Goal: Task Accomplishment & Management: Manage account settings

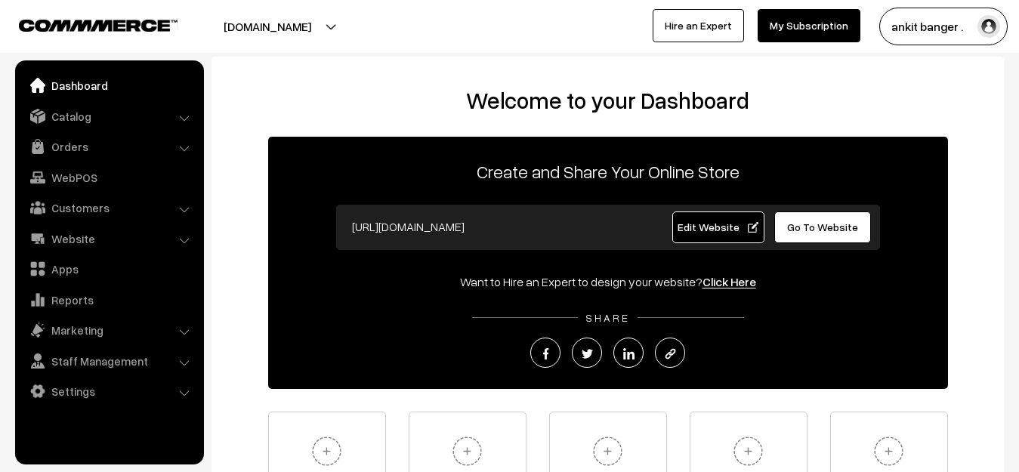
click at [823, 220] on link "Go To Website" at bounding box center [822, 227] width 97 height 32
click at [100, 79] on link "Dashboard" at bounding box center [109, 85] width 180 height 27
click at [66, 80] on link "Dashboard" at bounding box center [109, 85] width 180 height 27
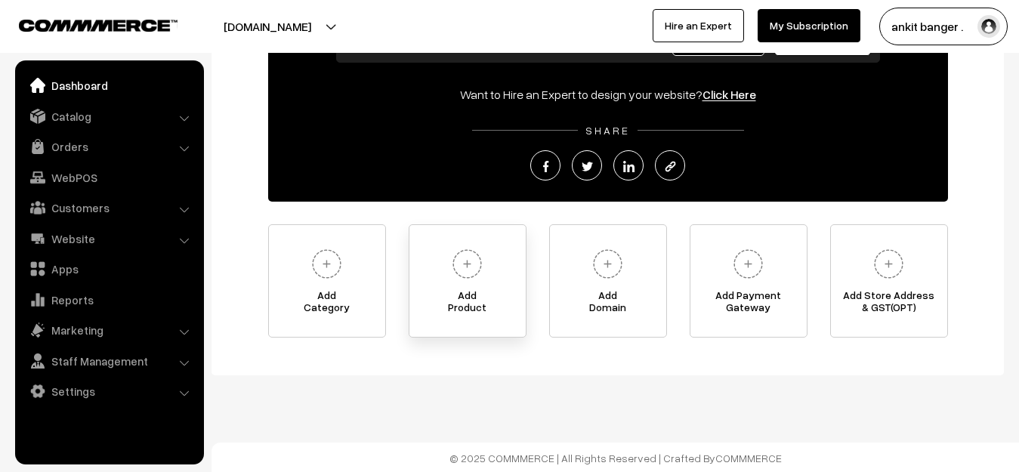
scroll to position [189, 0]
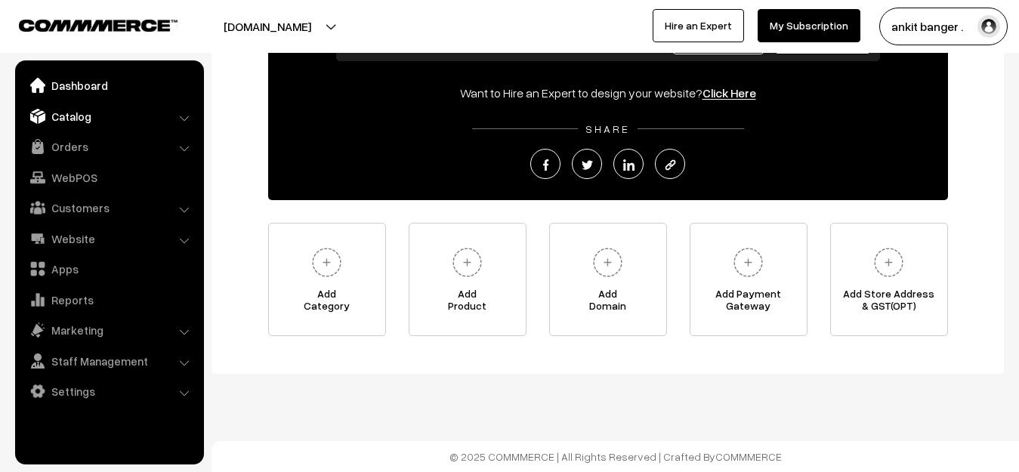
click at [96, 115] on link "Catalog" at bounding box center [109, 116] width 180 height 27
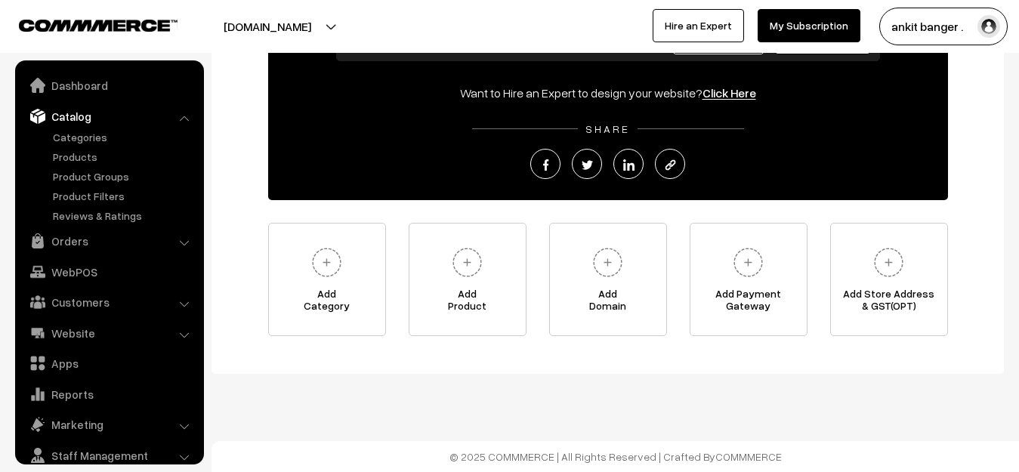
click at [95, 115] on link "Catalog" at bounding box center [109, 116] width 180 height 27
click at [285, 28] on button "[DOMAIN_NAME]" at bounding box center [267, 27] width 193 height 38
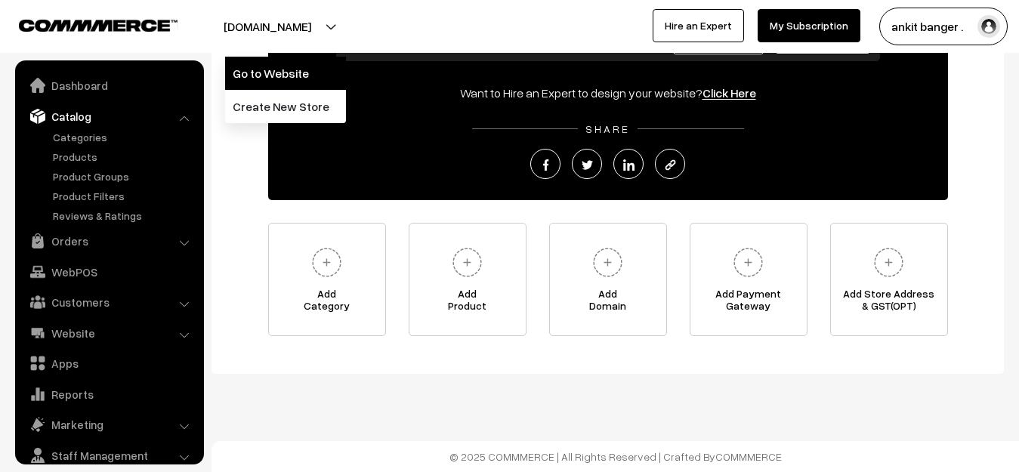
click at [282, 73] on link "Go to Website" at bounding box center [285, 73] width 121 height 33
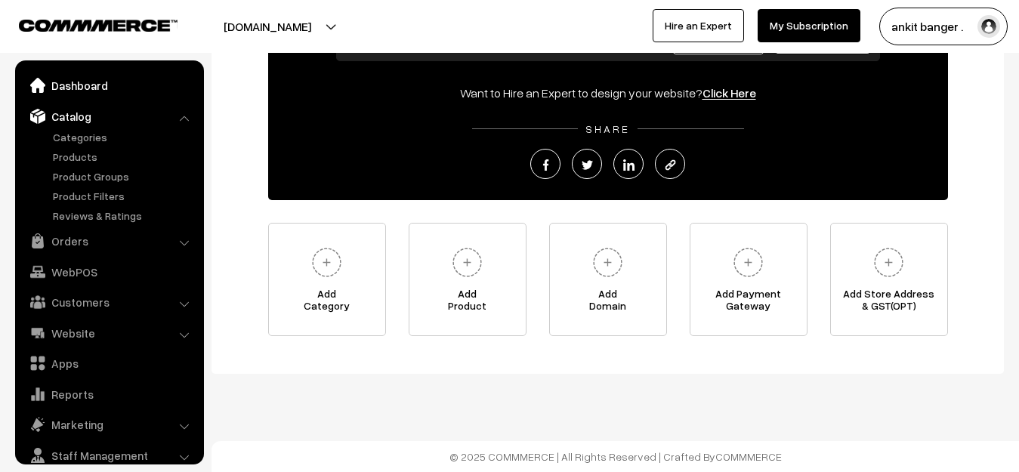
click at [103, 90] on link "Dashboard" at bounding box center [109, 85] width 180 height 27
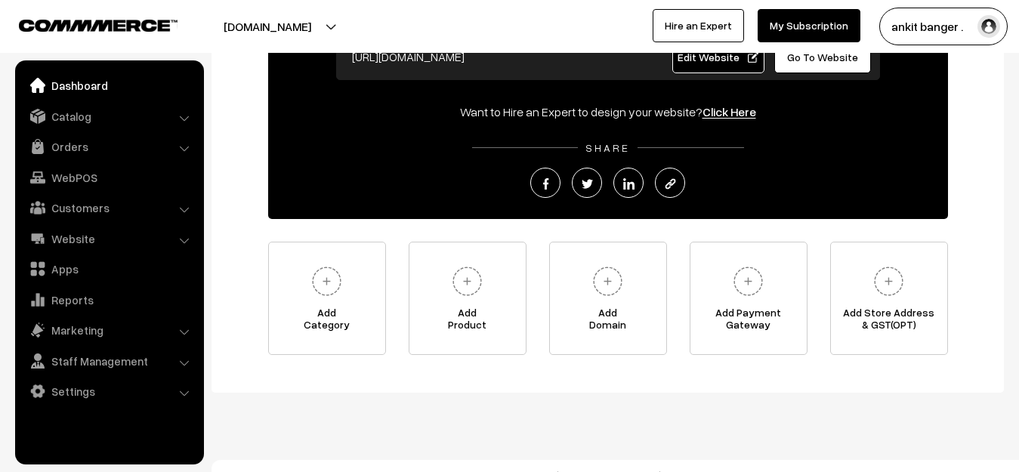
scroll to position [189, 0]
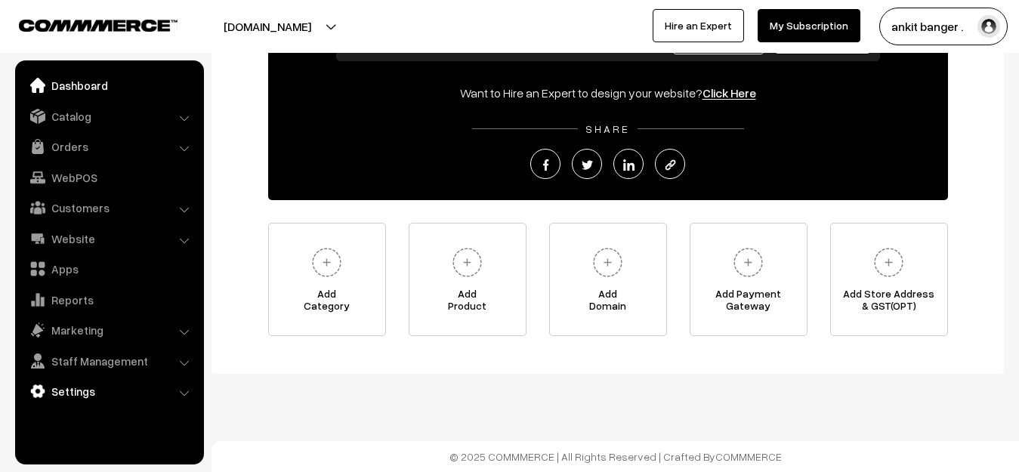
click at [47, 397] on link "Settings" at bounding box center [109, 391] width 180 height 27
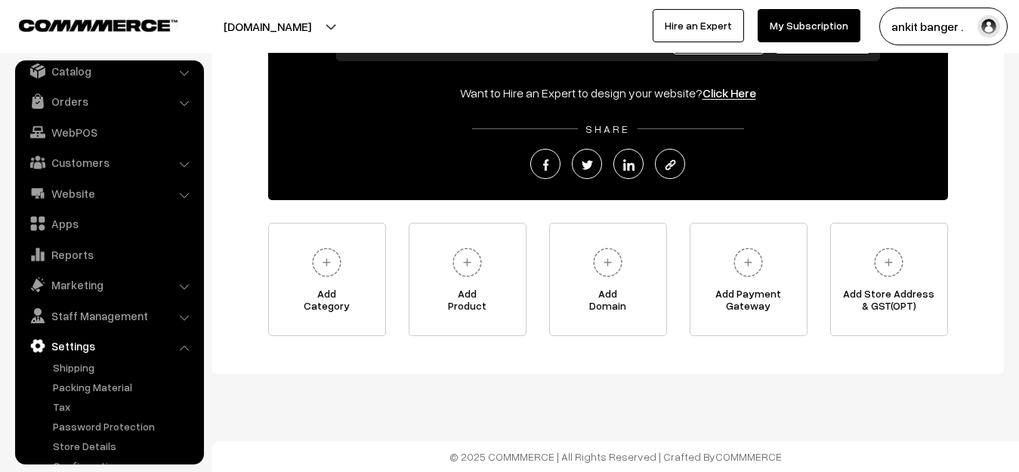
scroll to position [69, 0]
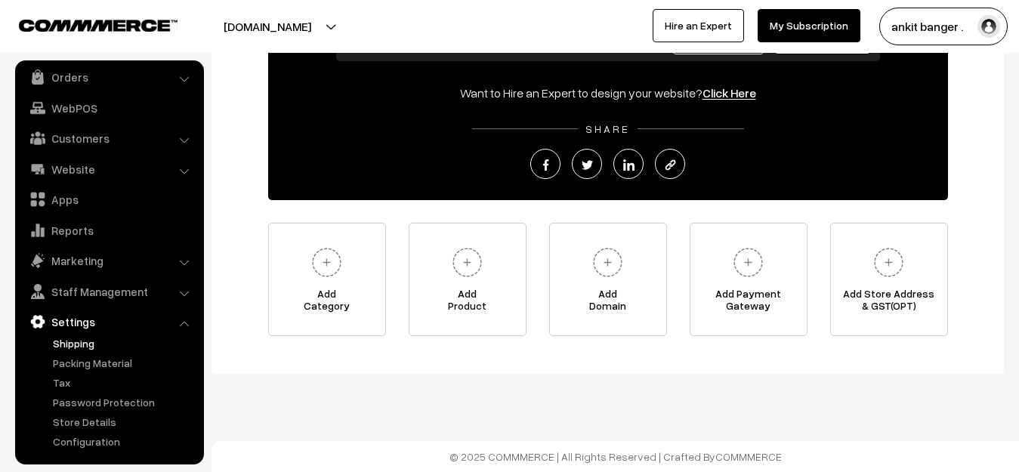
click at [85, 346] on link "Shipping" at bounding box center [124, 343] width 150 height 16
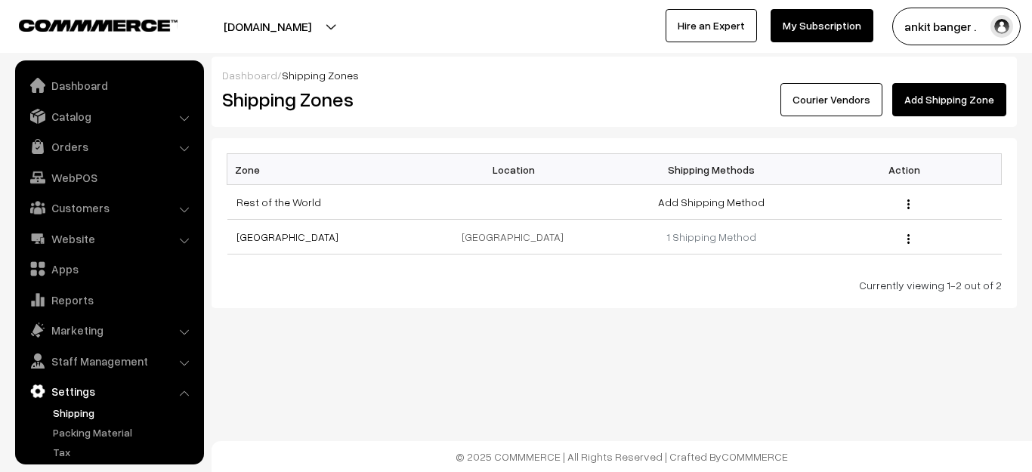
scroll to position [69, 0]
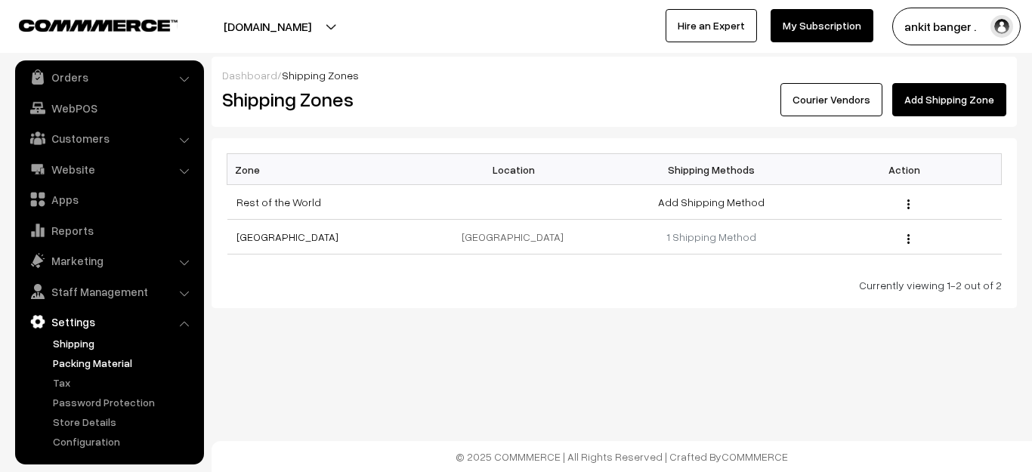
click at [85, 363] on link "Packing Material" at bounding box center [124, 363] width 150 height 16
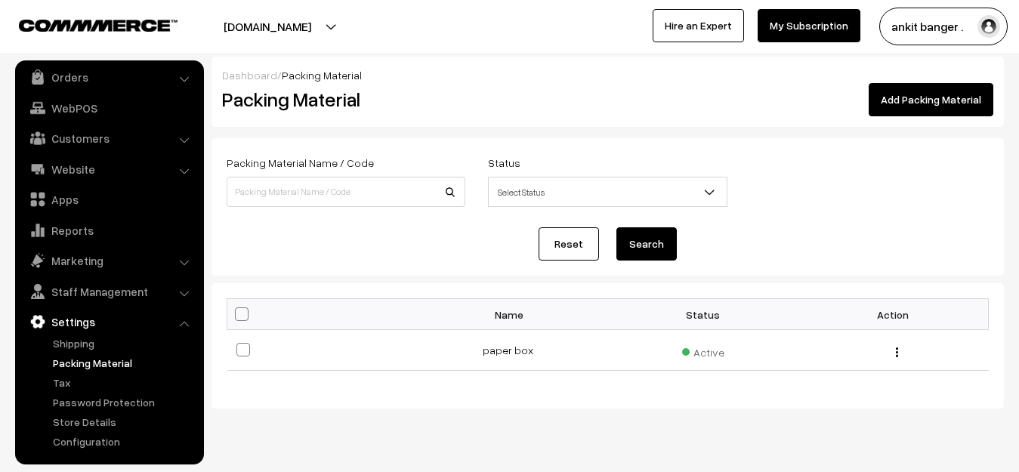
scroll to position [35, 0]
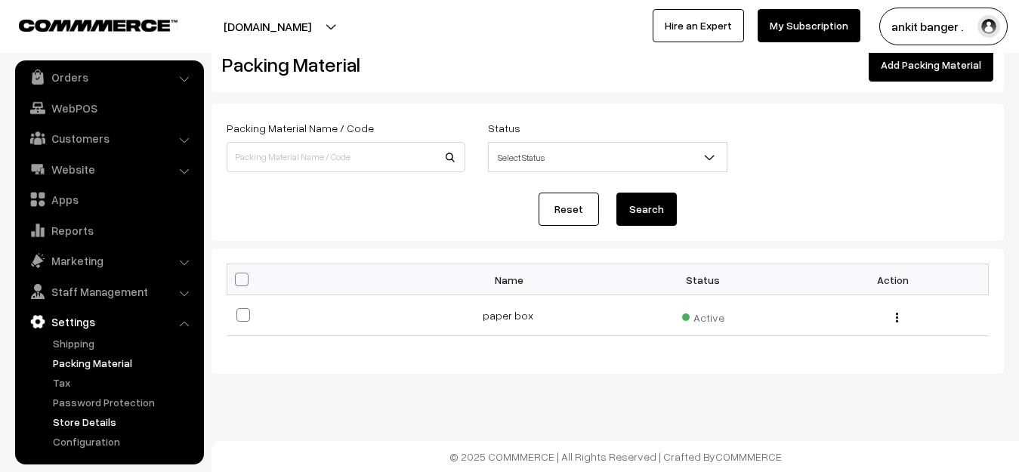
click at [97, 421] on link "Store Details" at bounding box center [124, 422] width 150 height 16
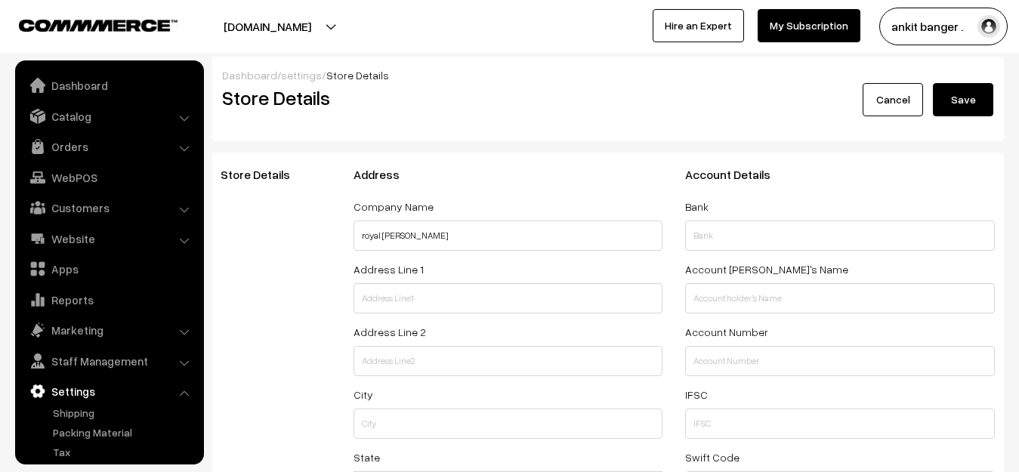
select select "99"
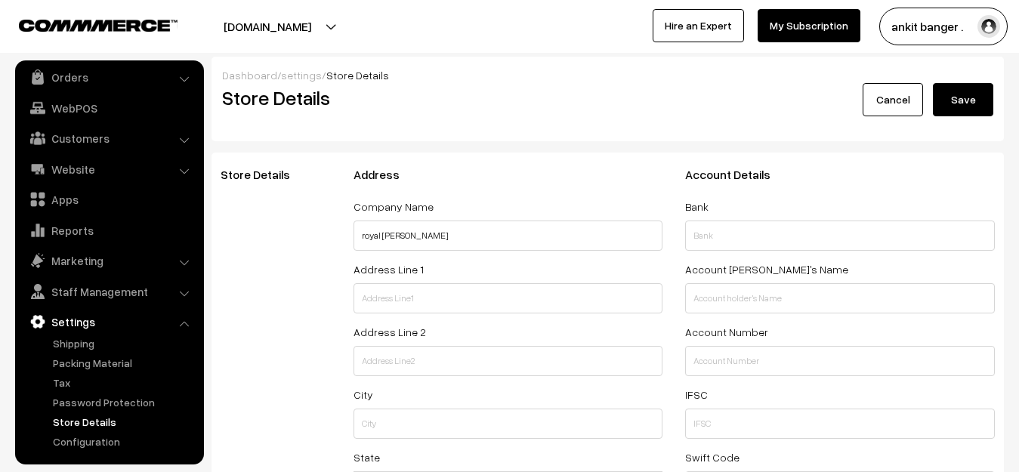
scroll to position [76, 0]
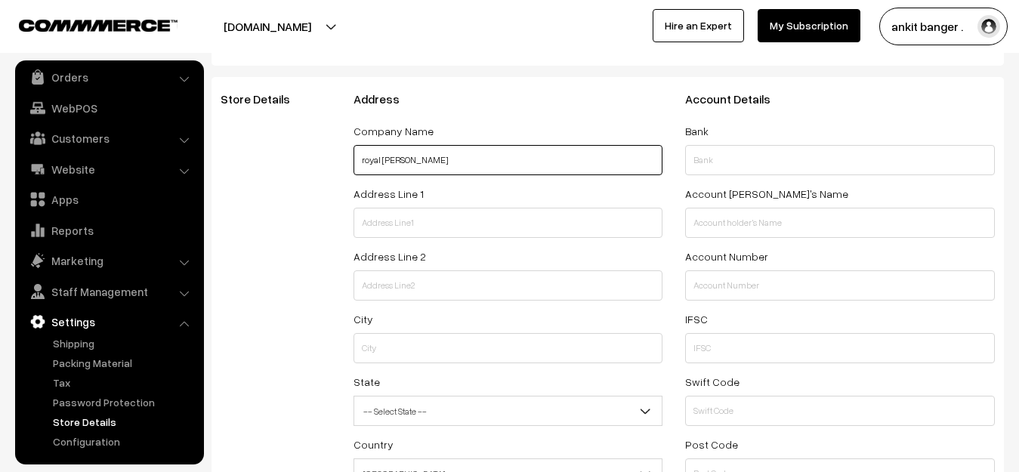
click at [444, 160] on input "royal darjee" at bounding box center [509, 160] width 310 height 30
click at [444, 159] on input "royal darjee" at bounding box center [509, 160] width 310 height 30
click at [444, 158] on input "royal darjee" at bounding box center [509, 160] width 310 height 30
type input "r"
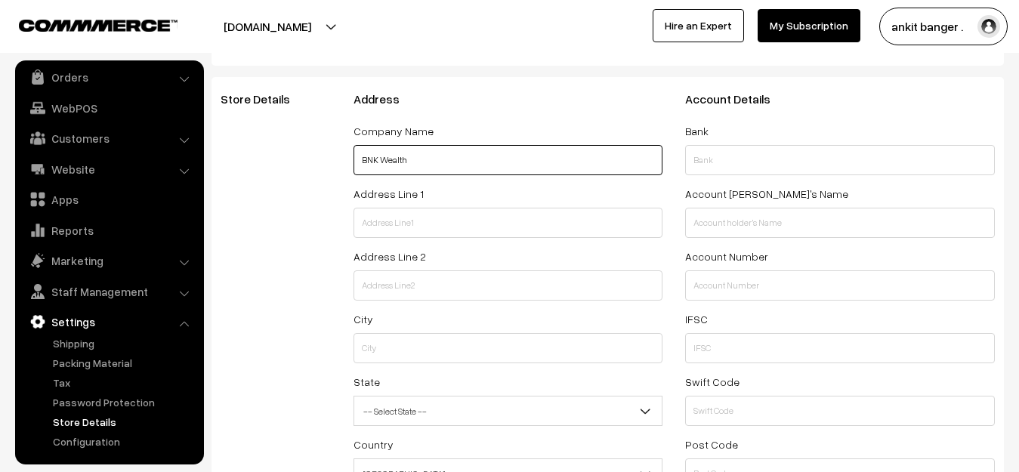
type input "BNK Wealth"
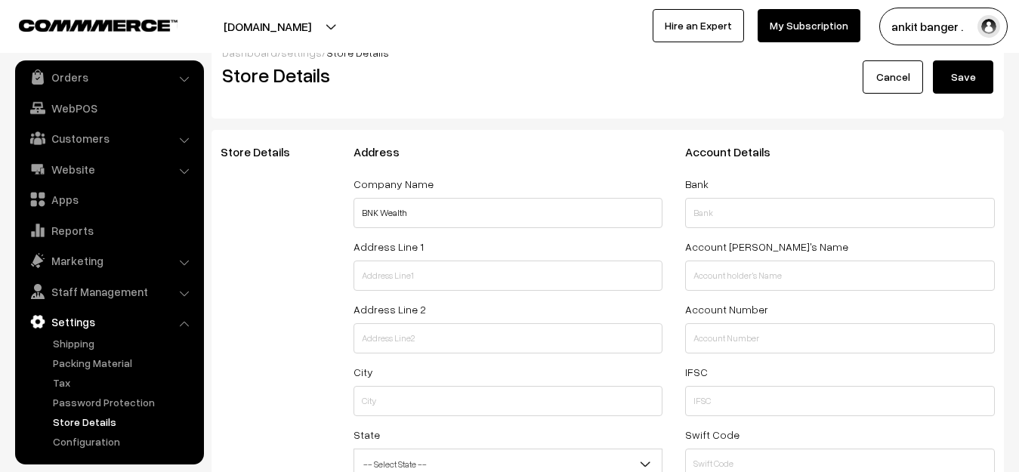
scroll to position [0, 0]
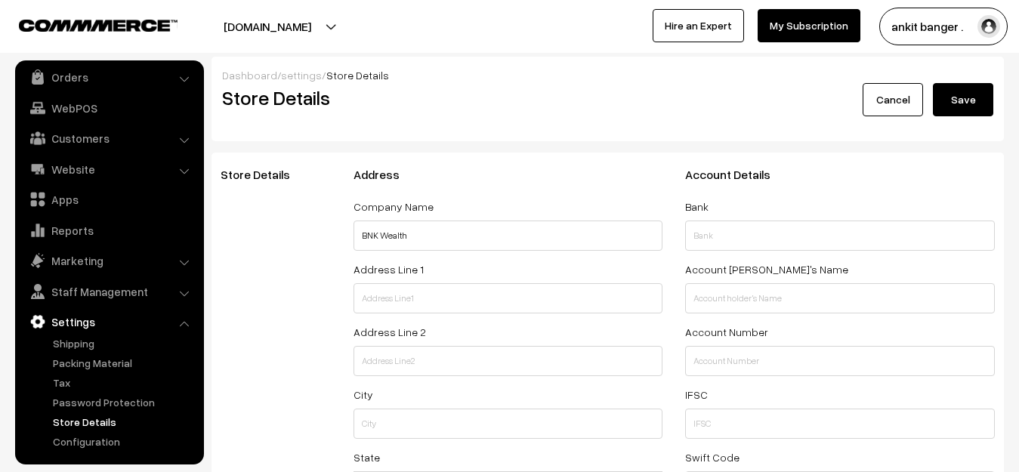
click at [974, 97] on button "Save" at bounding box center [963, 99] width 60 height 33
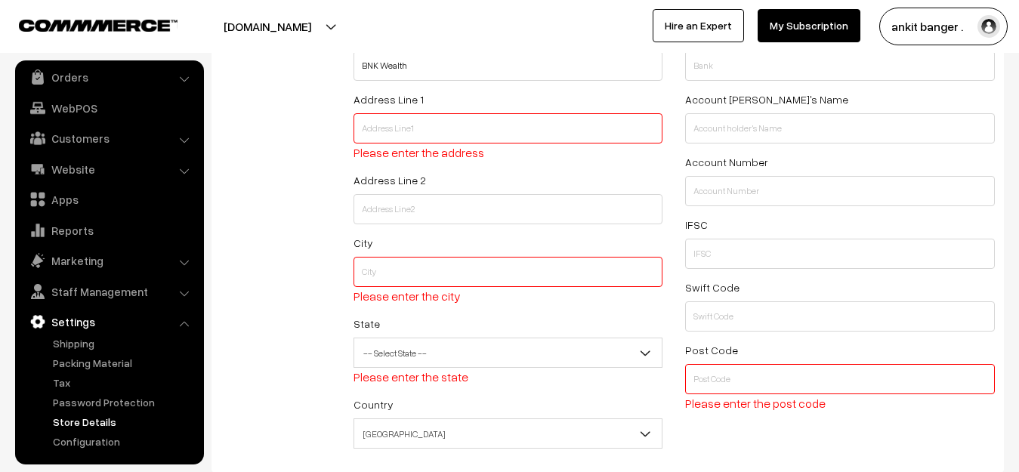
scroll to position [132, 0]
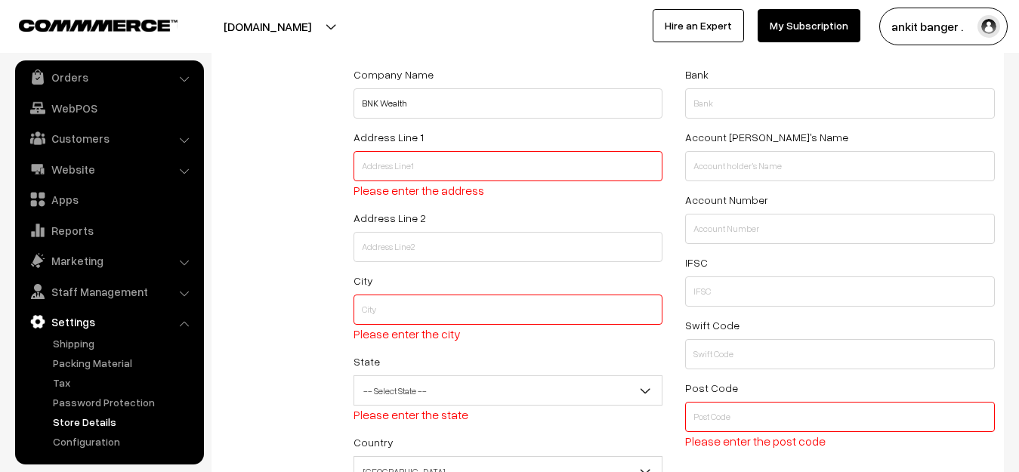
click at [400, 152] on input "text" at bounding box center [509, 166] width 310 height 30
type input "near mahila ashram school sharda colony bhilwara"
type input "Bhilwara"
select select "Rajasthan"
type input "ankit bangar"
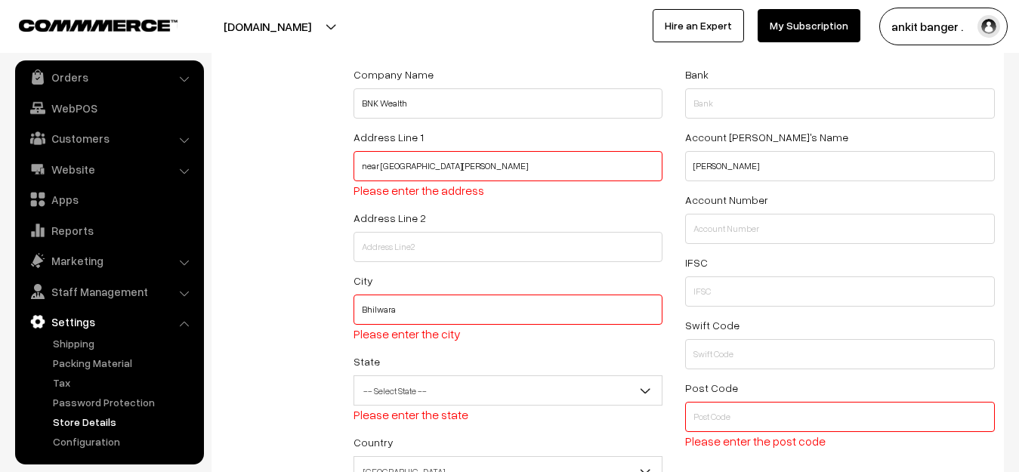
type input "311001"
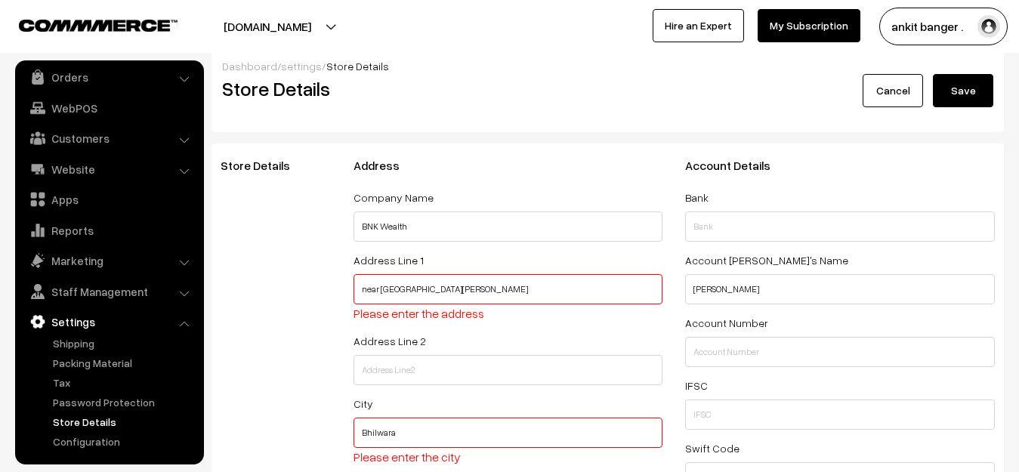
scroll to position [0, 0]
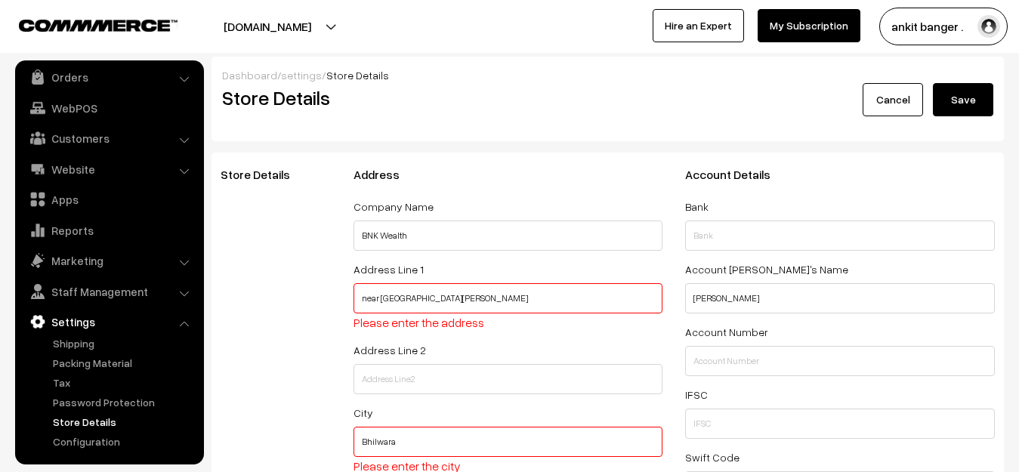
click at [956, 100] on button "Save" at bounding box center [963, 99] width 60 height 33
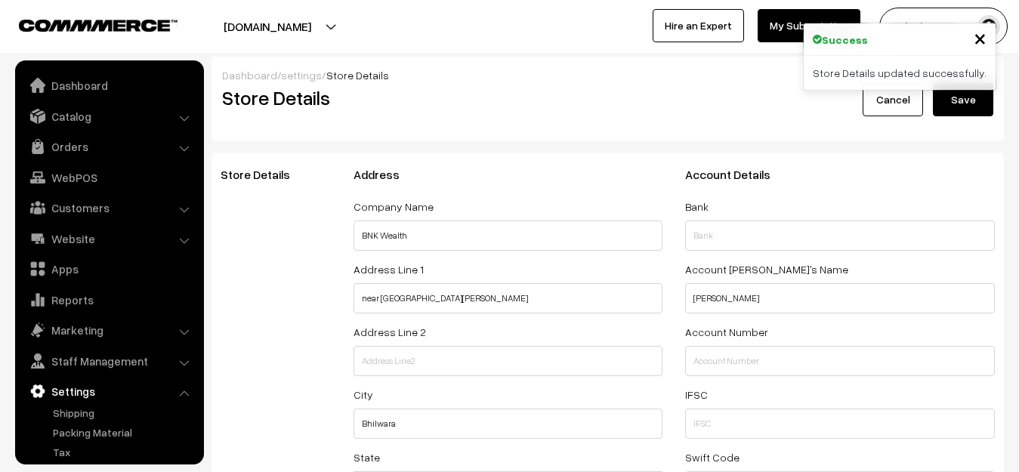
select select "99"
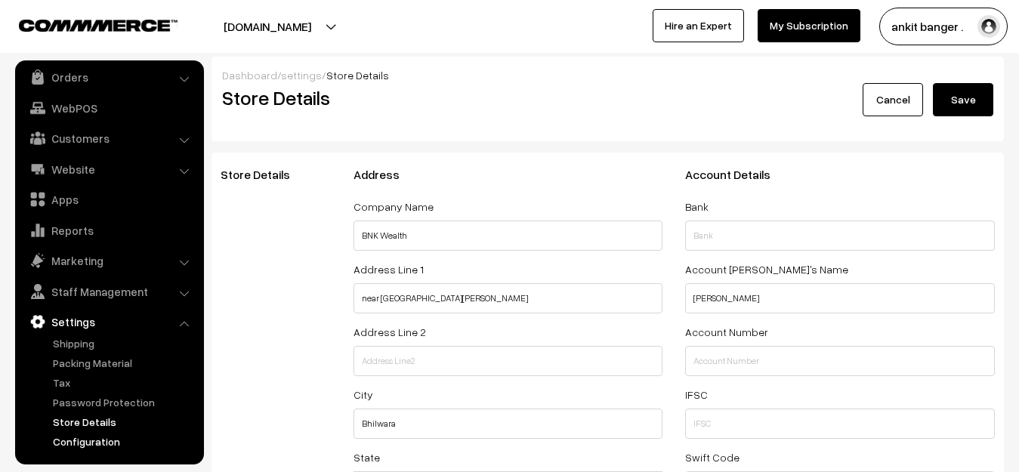
click at [68, 441] on link "Configuration" at bounding box center [124, 442] width 150 height 16
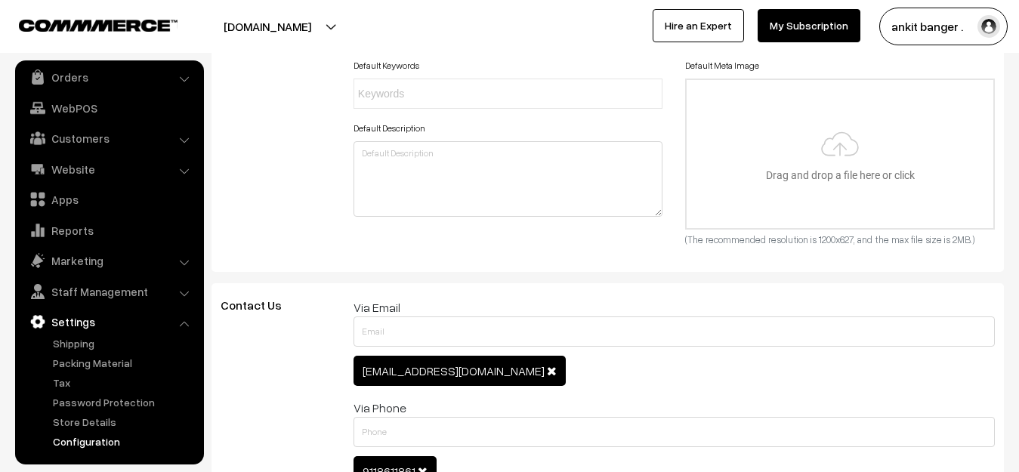
scroll to position [680, 0]
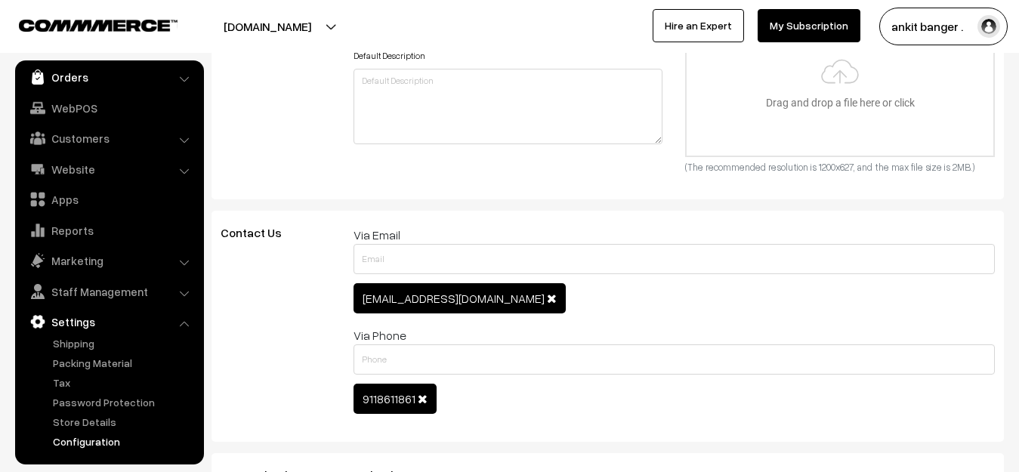
click at [90, 83] on link "Orders" at bounding box center [109, 76] width 180 height 27
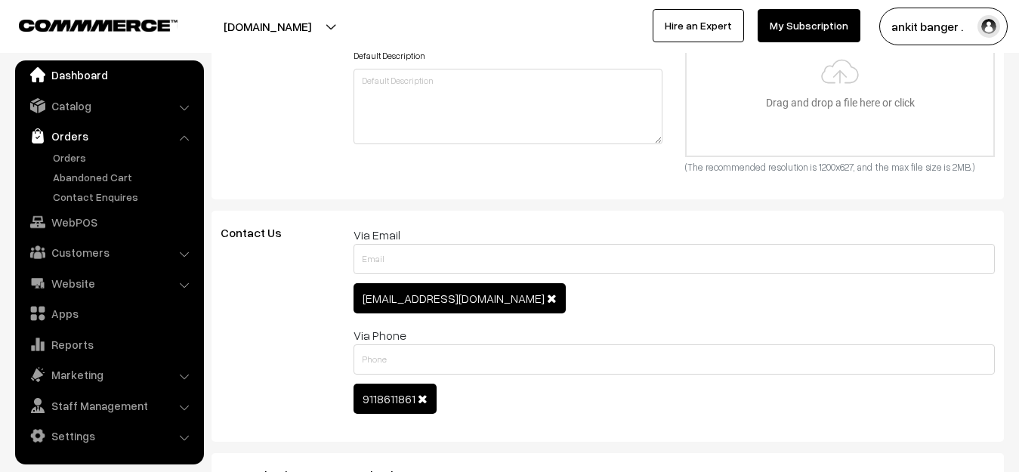
click at [94, 76] on link "Dashboard" at bounding box center [109, 74] width 180 height 27
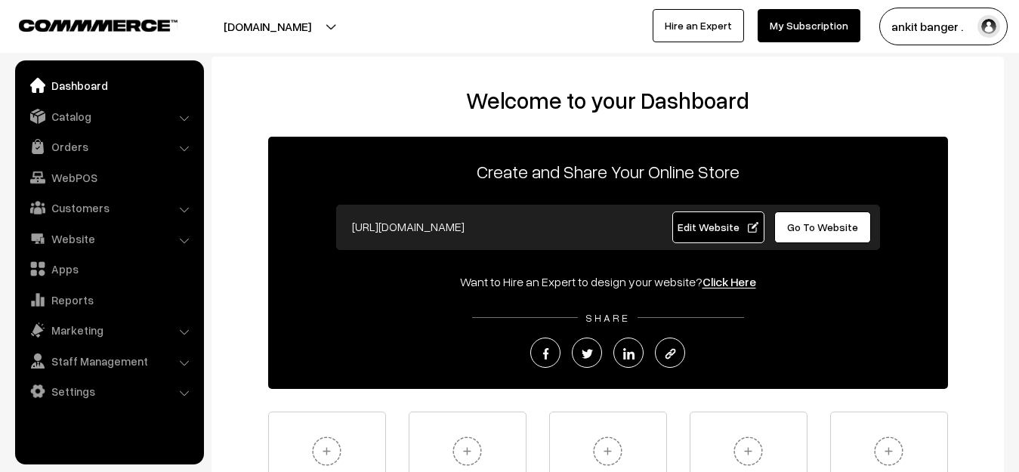
click at [283, 29] on button "[DOMAIN_NAME]" at bounding box center [267, 27] width 193 height 38
click at [83, 236] on link "Website" at bounding box center [109, 238] width 180 height 27
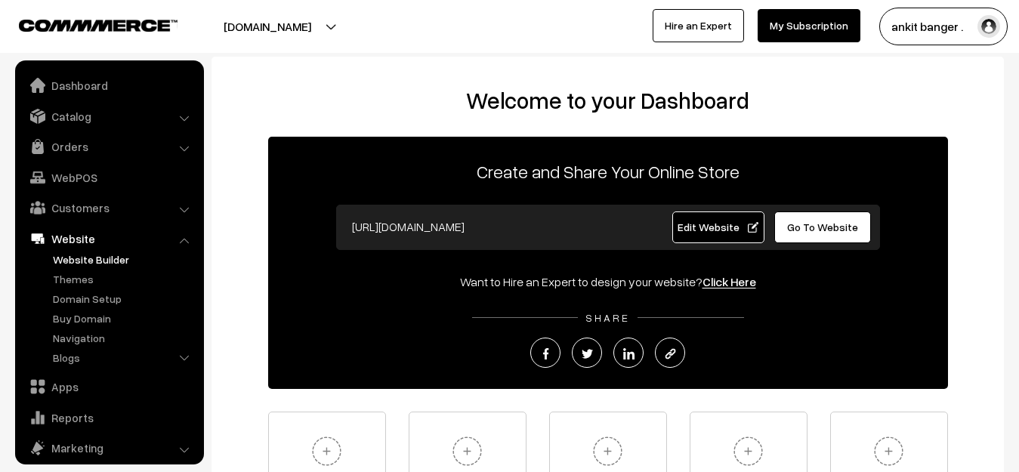
click at [99, 264] on link "Website Builder" at bounding box center [124, 260] width 150 height 16
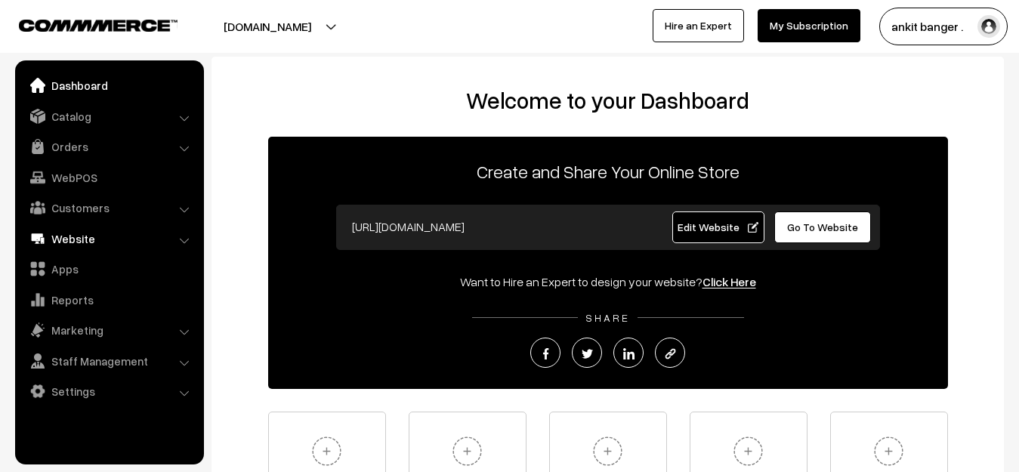
click at [83, 238] on link "Website" at bounding box center [109, 238] width 180 height 27
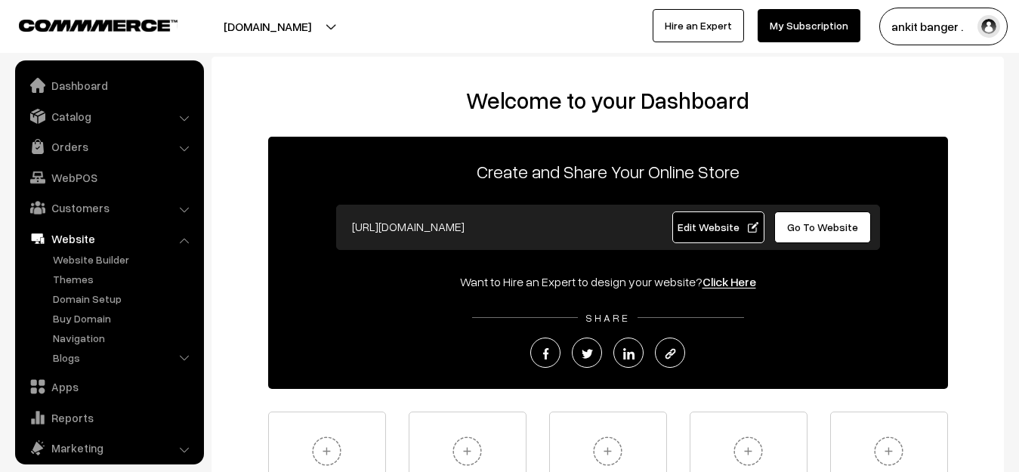
click at [84, 238] on link "Website" at bounding box center [109, 238] width 180 height 27
click at [84, 151] on link "Orders" at bounding box center [109, 146] width 180 height 27
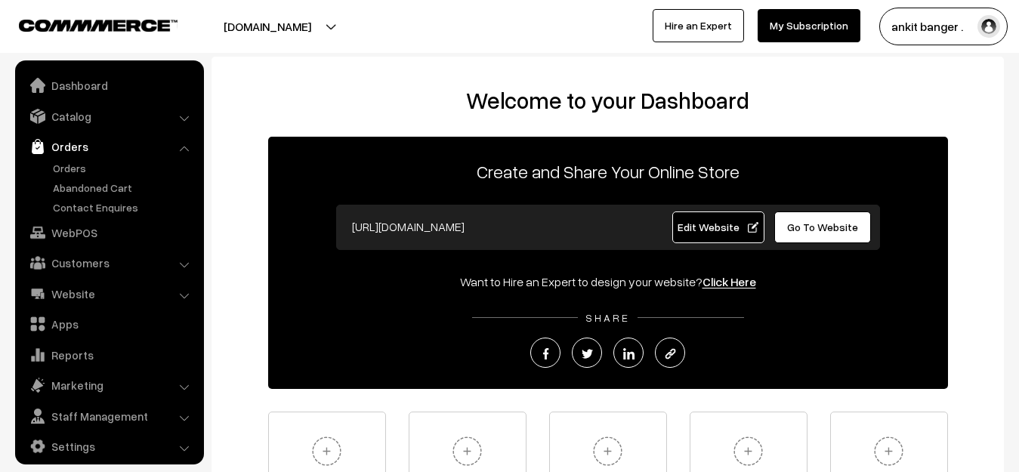
click at [84, 151] on link "Orders" at bounding box center [109, 146] width 180 height 27
click at [82, 147] on link "Orders" at bounding box center [109, 146] width 180 height 27
click at [192, 146] on link "Orders" at bounding box center [109, 146] width 180 height 27
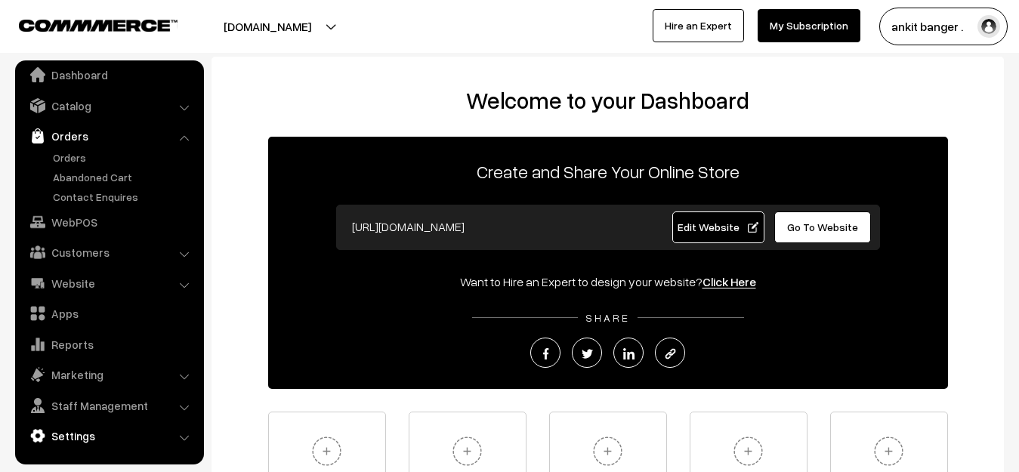
click at [74, 433] on link "Settings" at bounding box center [109, 435] width 180 height 27
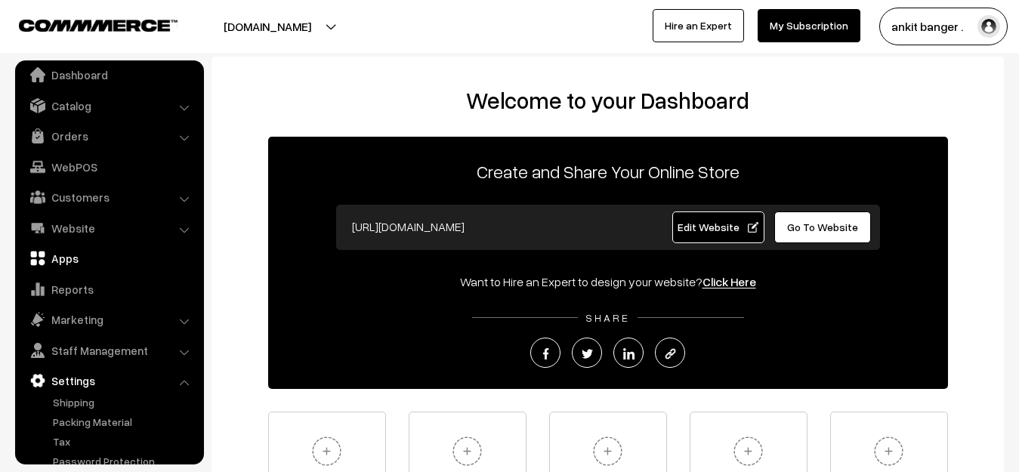
click at [64, 261] on link "Apps" at bounding box center [109, 258] width 180 height 27
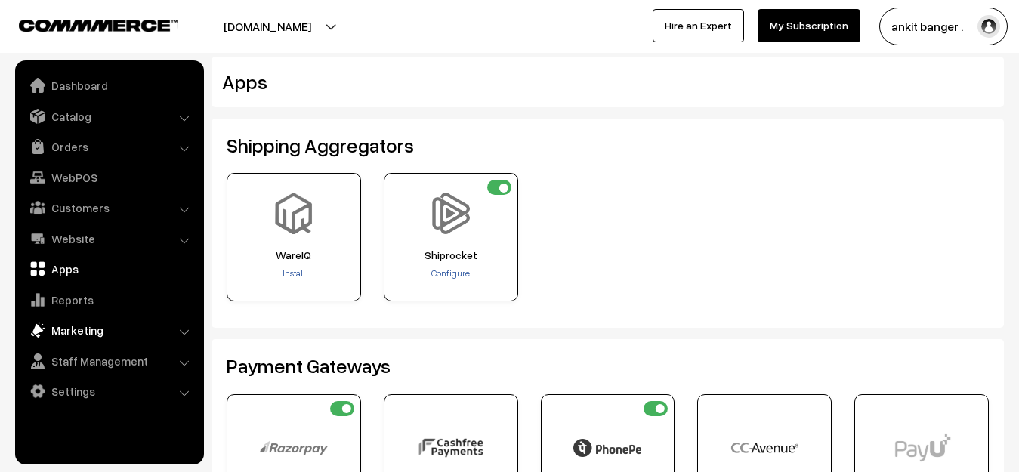
click at [99, 334] on link "Marketing" at bounding box center [109, 329] width 180 height 27
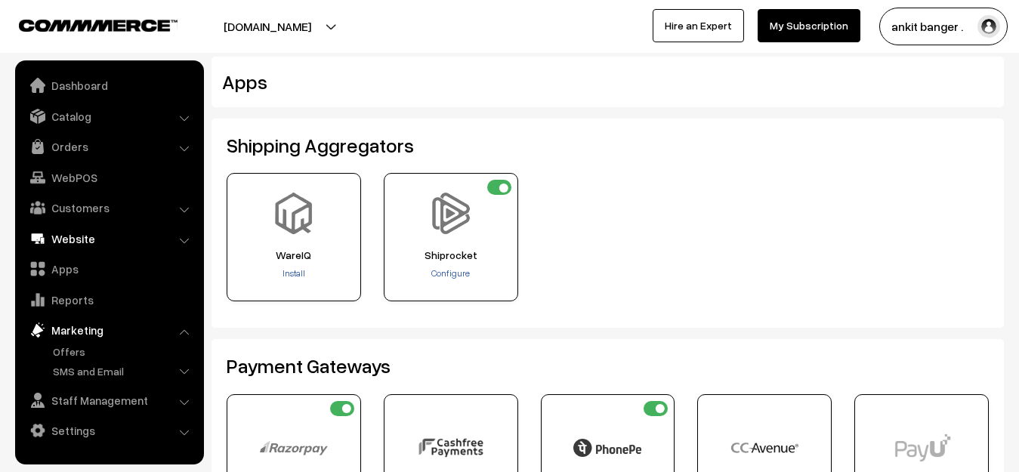
click at [74, 236] on link "Website" at bounding box center [109, 238] width 180 height 27
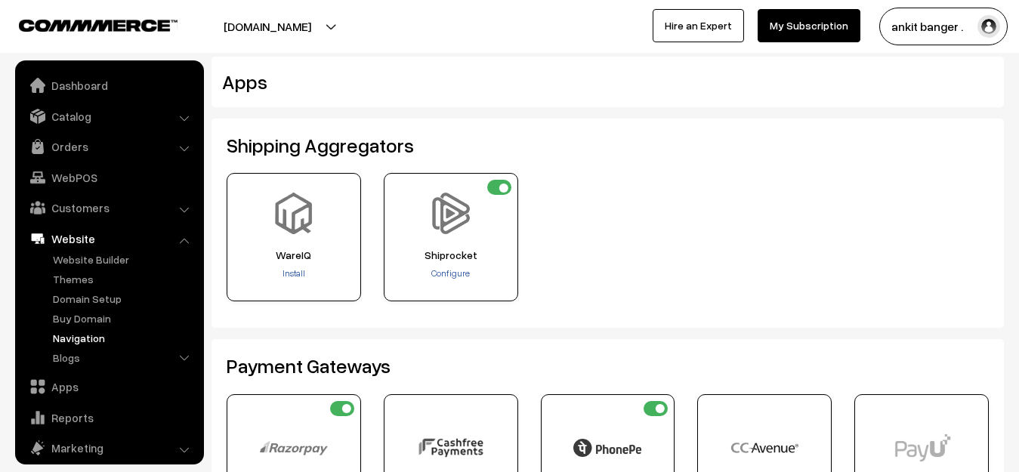
click at [95, 338] on link "Navigation" at bounding box center [124, 338] width 150 height 16
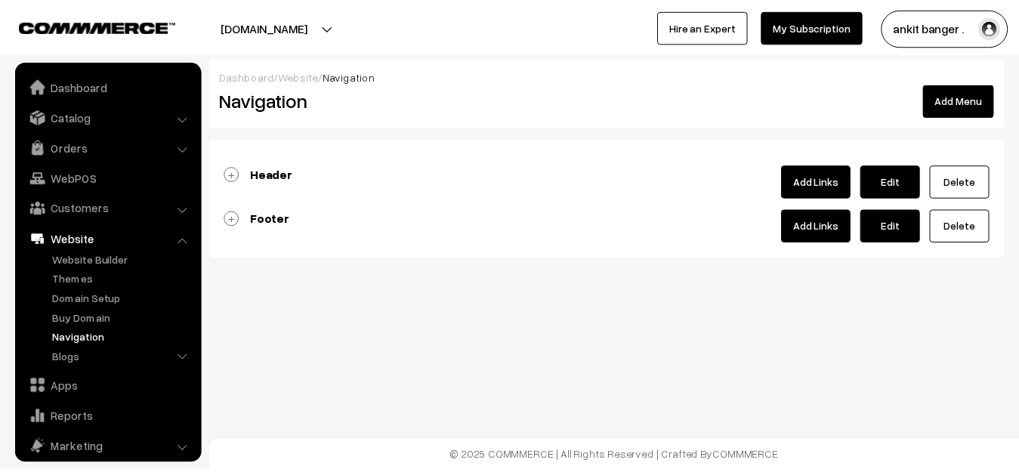
scroll to position [73, 0]
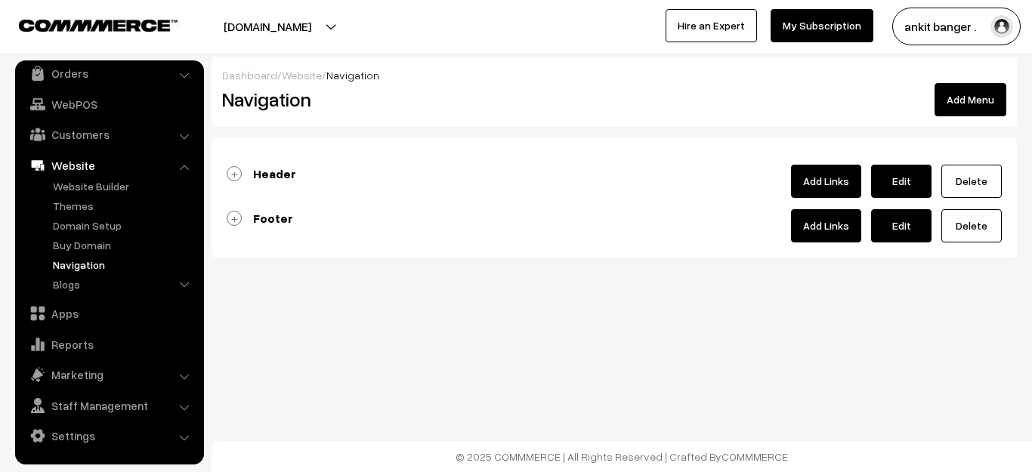
click at [901, 180] on link "Edit" at bounding box center [901, 181] width 60 height 33
type input "Header"
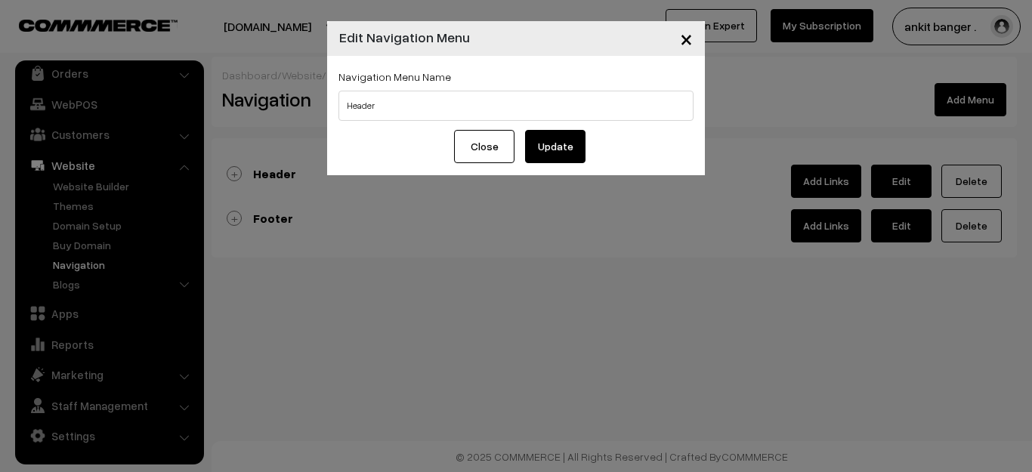
click at [681, 39] on span "×" at bounding box center [686, 38] width 13 height 28
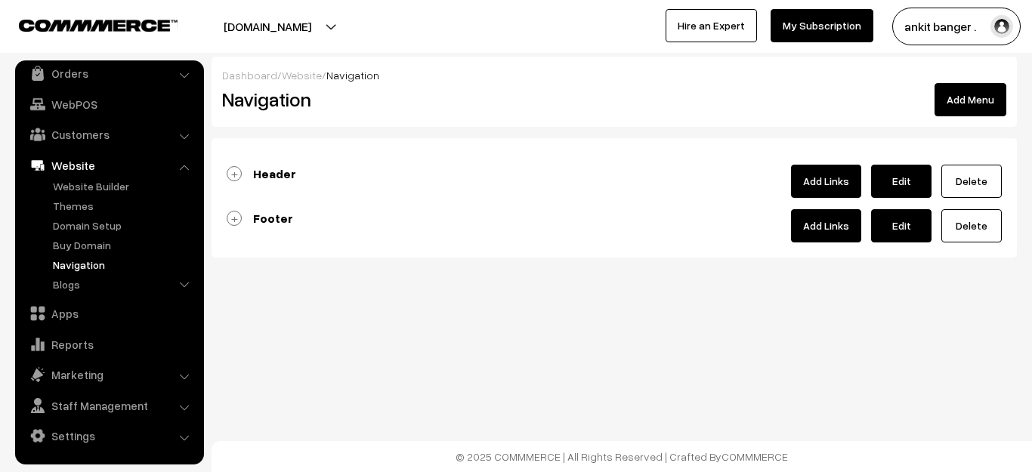
click at [237, 171] on link "Header" at bounding box center [261, 173] width 69 height 15
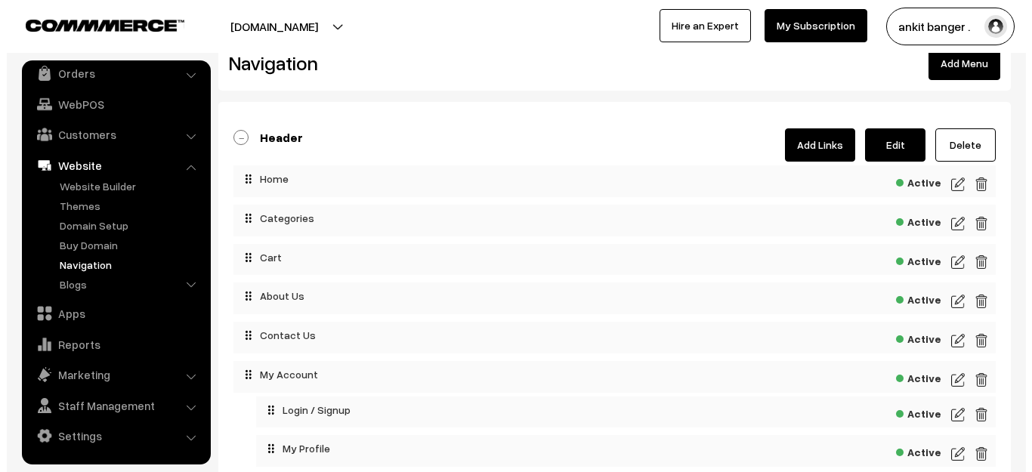
scroll to position [0, 0]
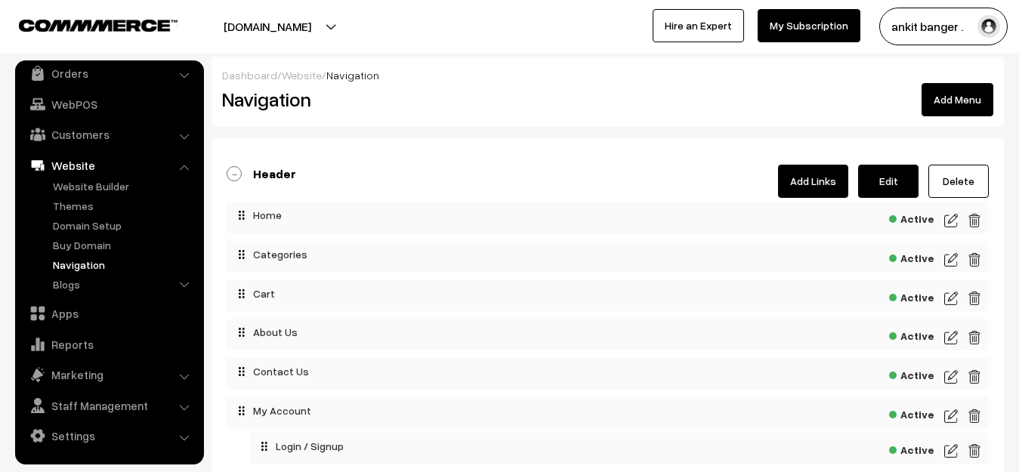
click at [948, 264] on img at bounding box center [951, 260] width 14 height 18
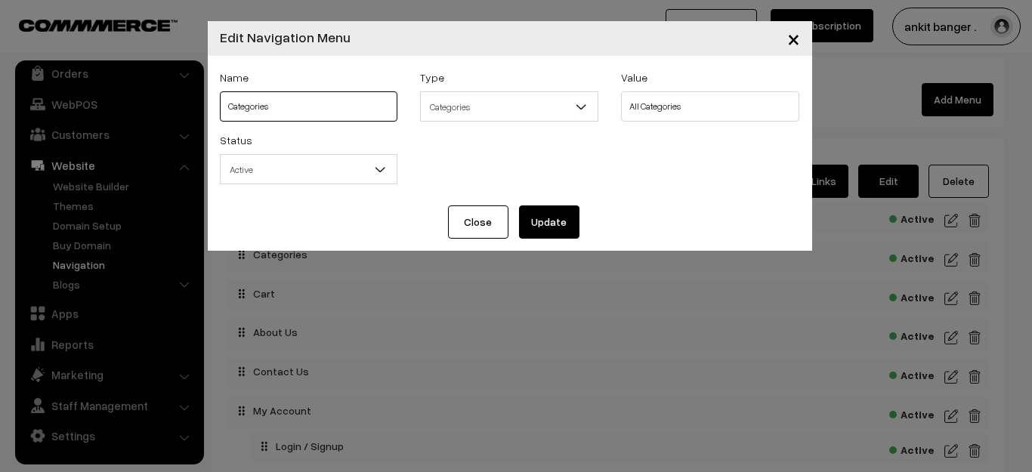
click at [350, 107] on input "Categories" at bounding box center [309, 106] width 178 height 30
click at [349, 107] on input "Categories" at bounding box center [309, 106] width 178 height 30
type input "Associate AMC"
click at [463, 97] on span "Categories" at bounding box center [509, 107] width 177 height 26
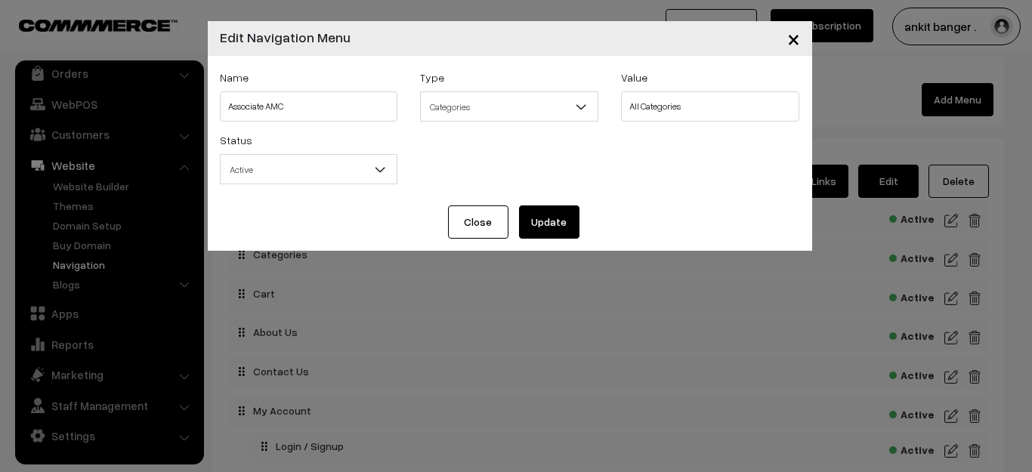
click at [668, 174] on div "Status Active Inactive Active" at bounding box center [509, 162] width 603 height 63
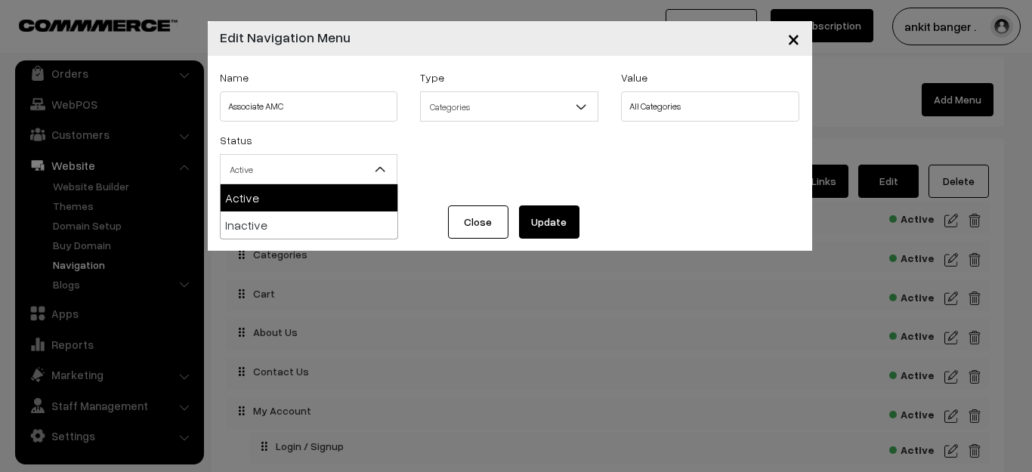
click at [309, 176] on span "Active" at bounding box center [309, 169] width 177 height 26
click at [321, 170] on span "Active" at bounding box center [309, 169] width 177 height 26
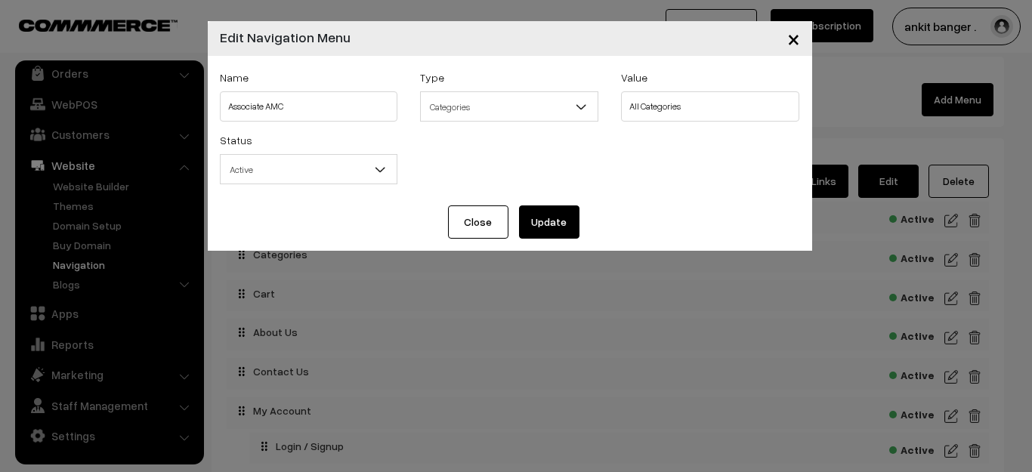
click at [563, 219] on button "Update" at bounding box center [549, 221] width 60 height 33
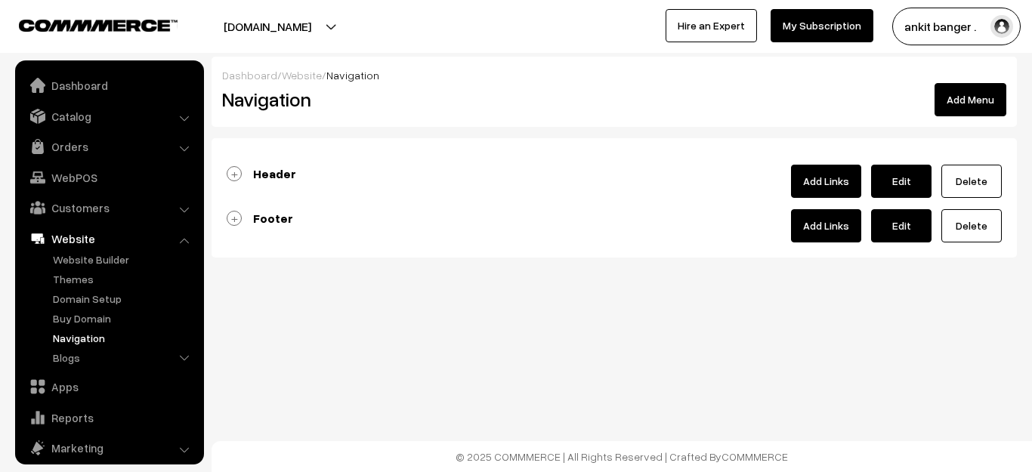
scroll to position [73, 0]
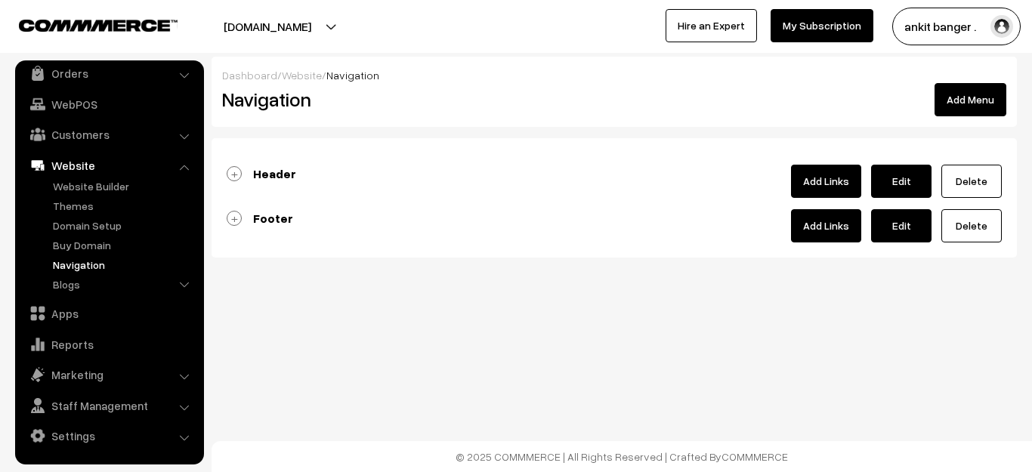
click at [236, 177] on link "Header" at bounding box center [261, 173] width 69 height 15
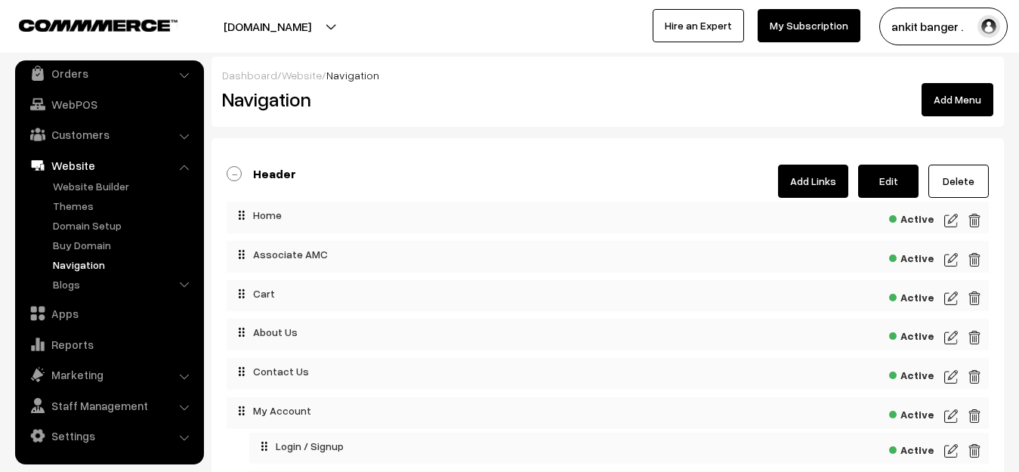
click at [970, 301] on img at bounding box center [975, 298] width 14 height 18
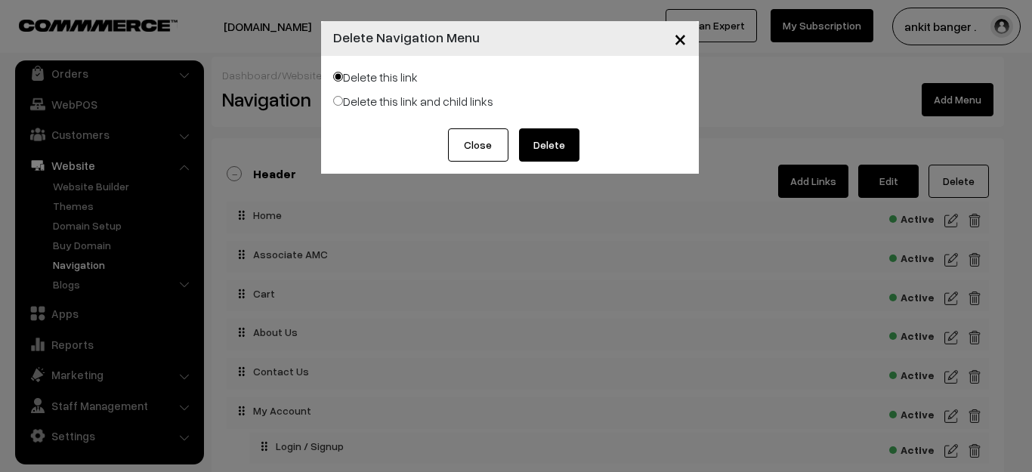
click at [551, 145] on button "Delete" at bounding box center [549, 144] width 60 height 33
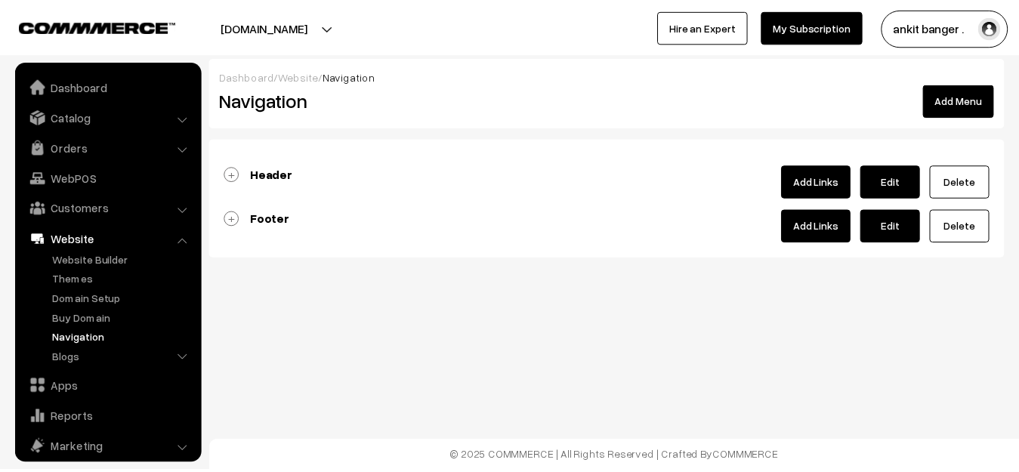
scroll to position [73, 0]
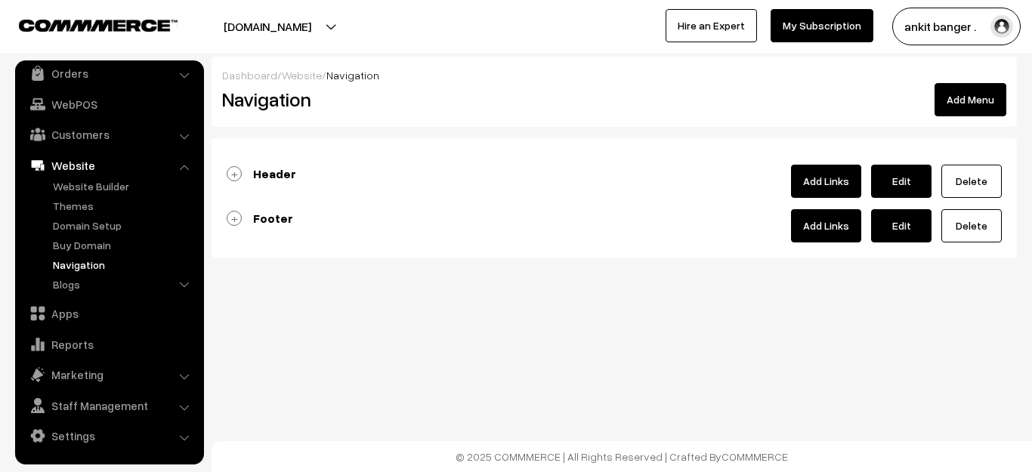
click at [236, 176] on link "Header" at bounding box center [261, 173] width 69 height 15
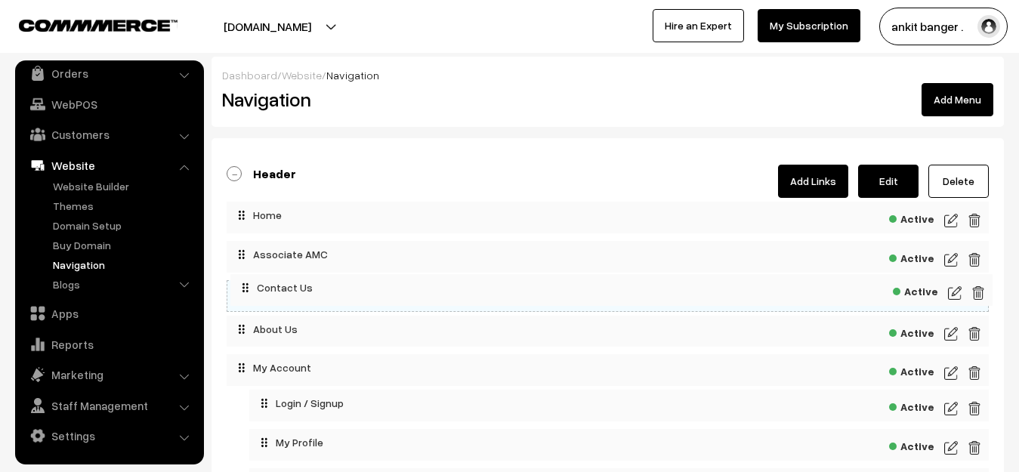
drag, startPoint x: 244, startPoint y: 331, endPoint x: 248, endPoint y: 282, distance: 48.5
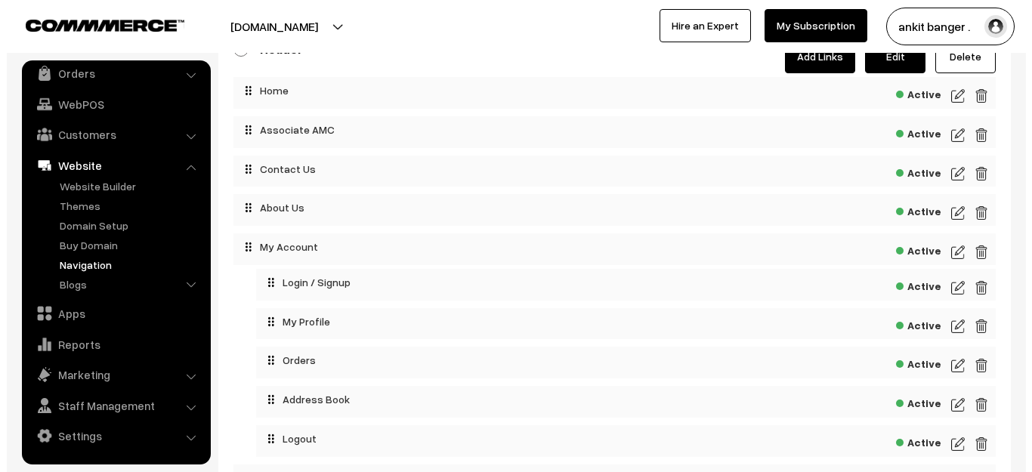
scroll to position [151, 0]
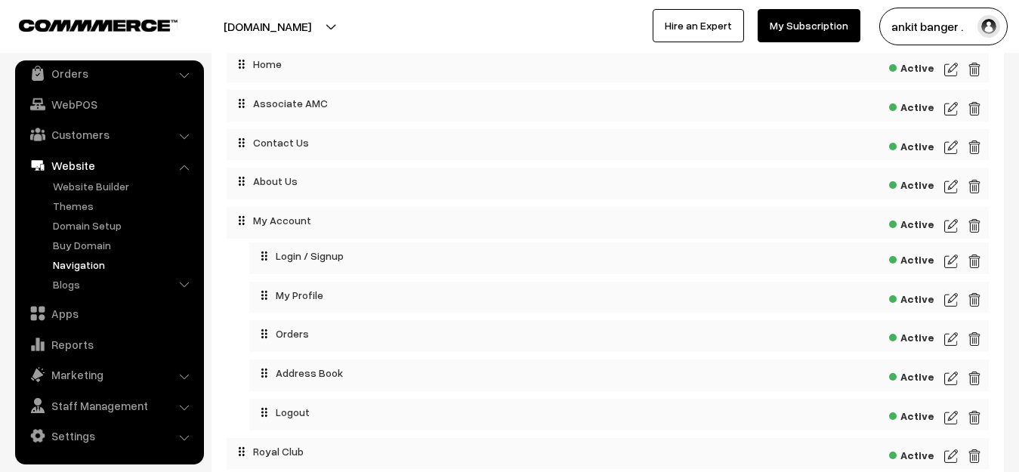
click at [976, 337] on img at bounding box center [975, 339] width 14 height 18
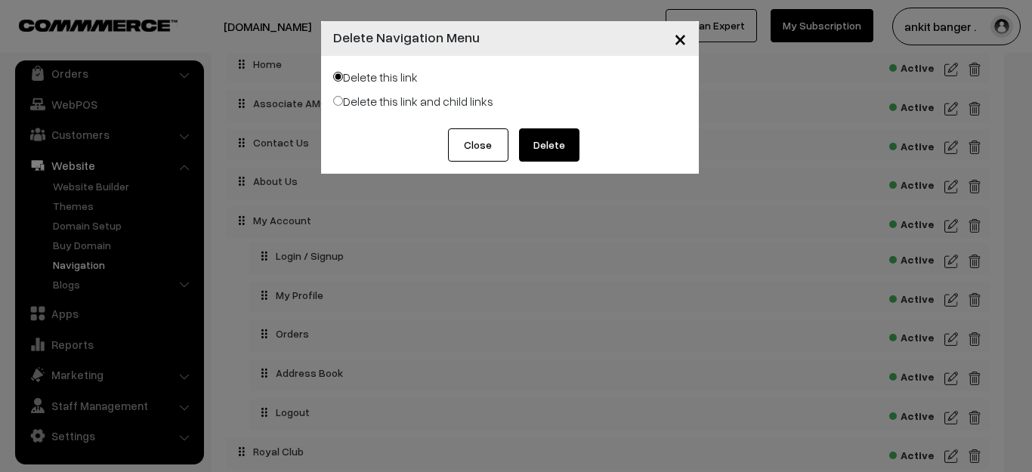
click at [550, 144] on button "Delete" at bounding box center [549, 144] width 60 height 33
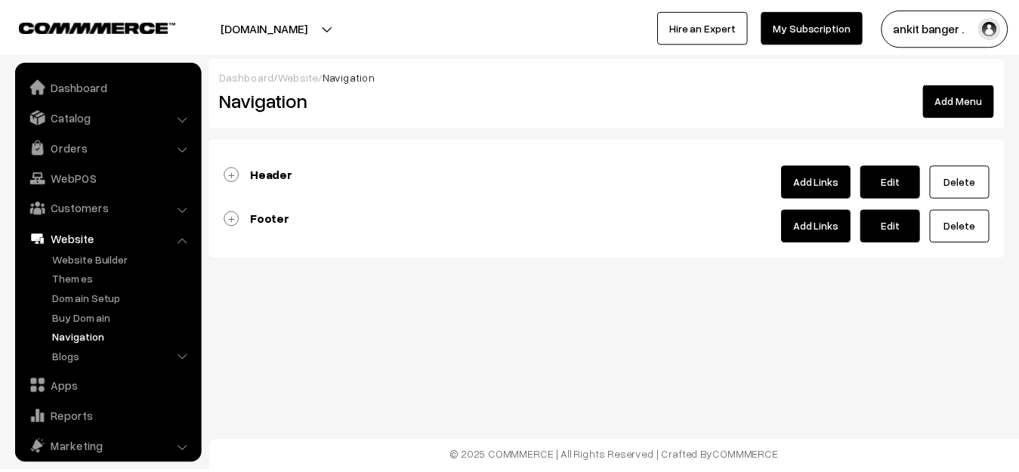
scroll to position [73, 0]
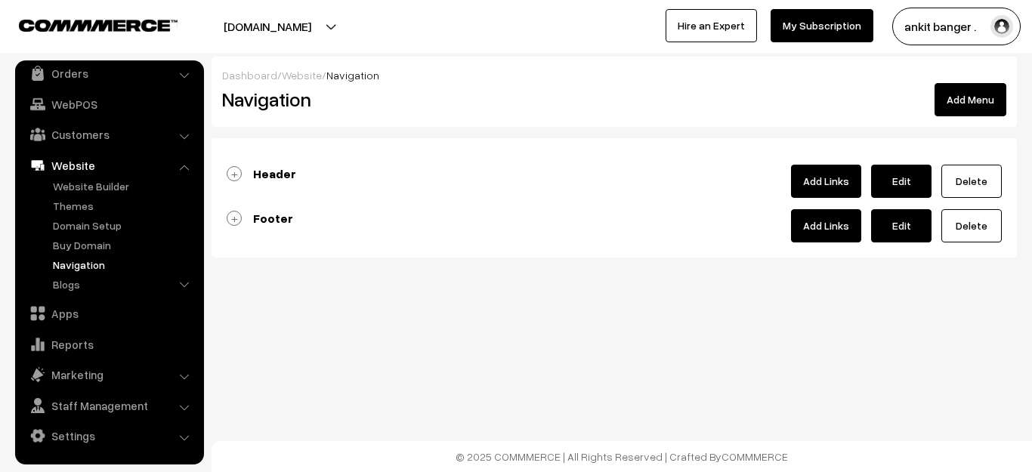
click at [228, 166] on link "Header" at bounding box center [261, 173] width 69 height 15
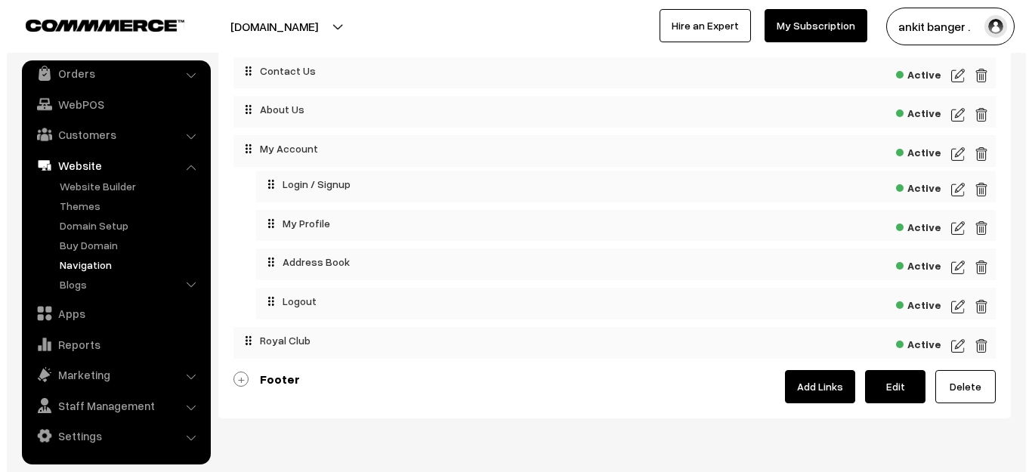
scroll to position [227, 0]
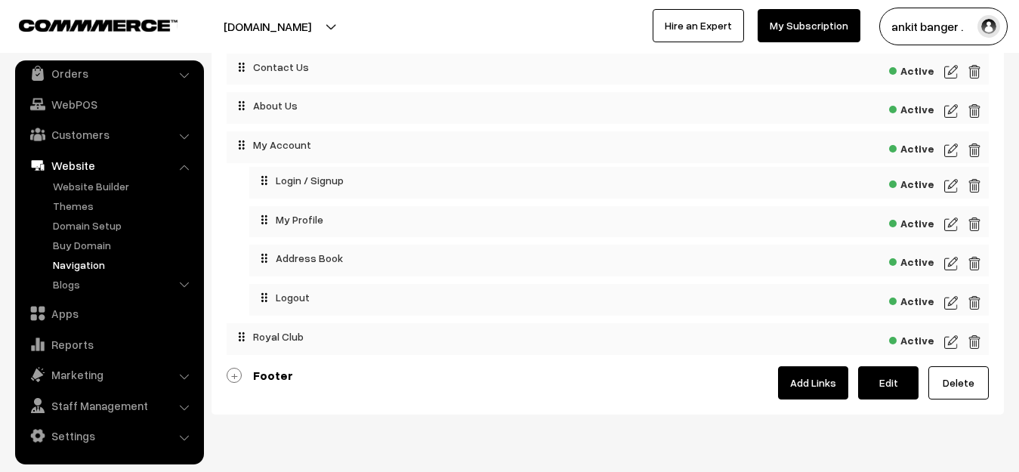
click at [955, 341] on img at bounding box center [951, 342] width 14 height 18
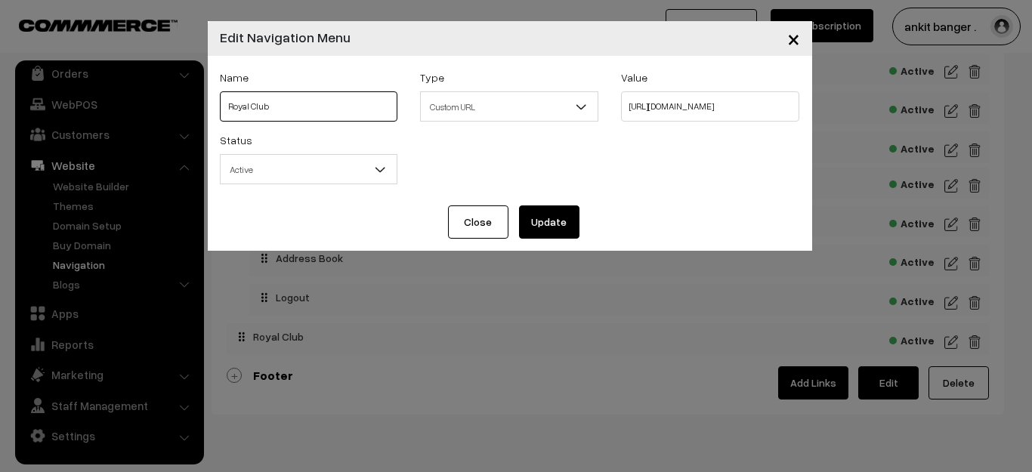
click at [328, 97] on input "Royal Club" at bounding box center [309, 106] width 178 height 30
click at [326, 101] on input "Royal Club" at bounding box center [309, 106] width 178 height 30
click at [326, 102] on input "Royal Club" at bounding box center [309, 106] width 178 height 30
click at [269, 105] on input "Royal Club" at bounding box center [309, 106] width 178 height 30
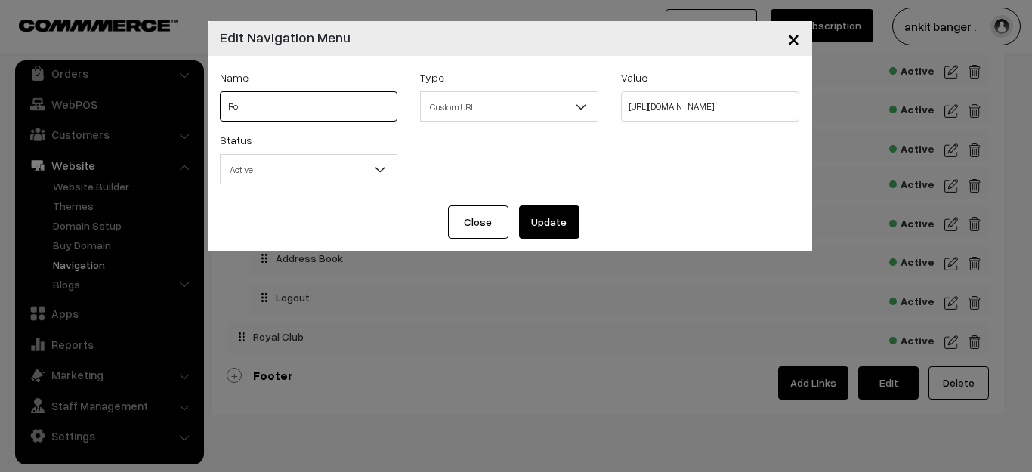
type input "R"
type input "# 500 Club"
click at [556, 225] on button "Update" at bounding box center [549, 221] width 60 height 33
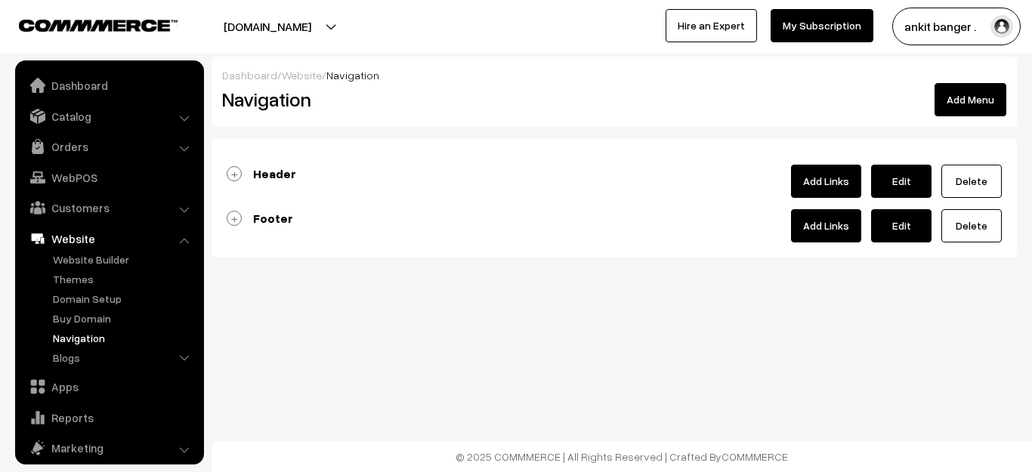
scroll to position [73, 0]
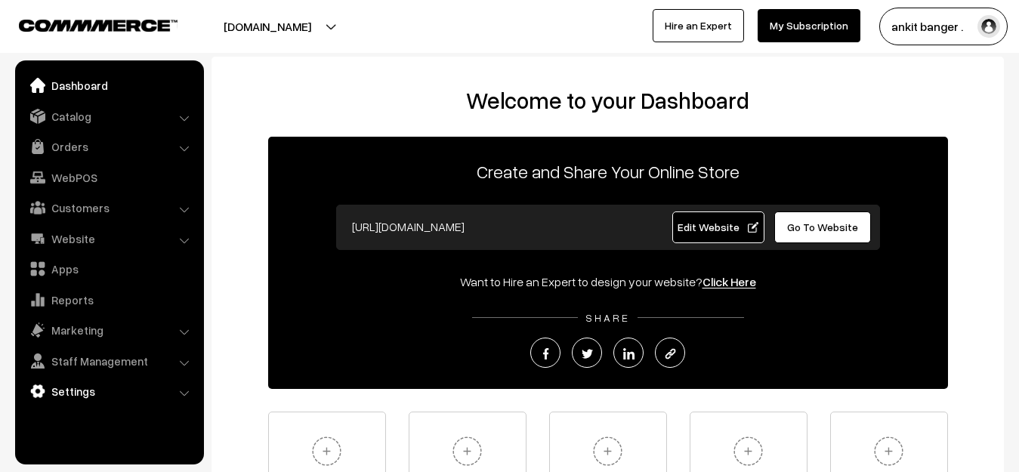
click at [76, 382] on link "Settings" at bounding box center [109, 391] width 180 height 27
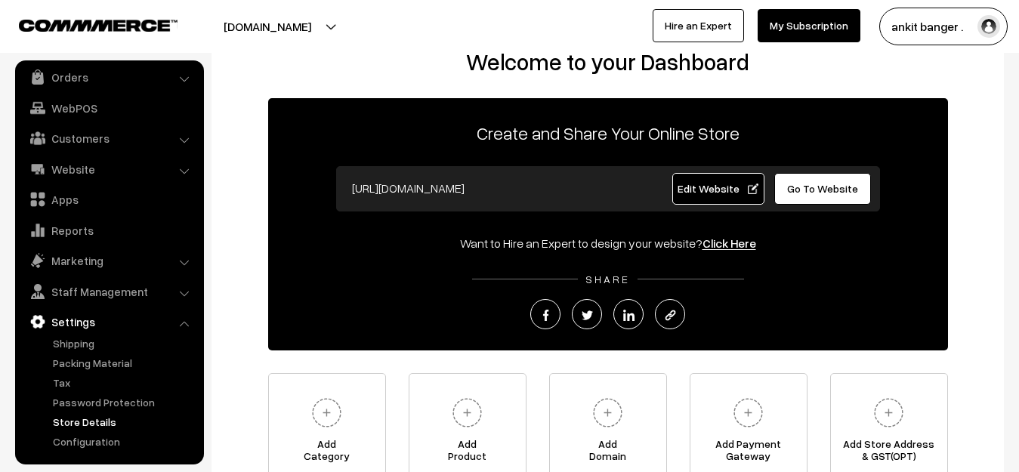
scroll to position [76, 0]
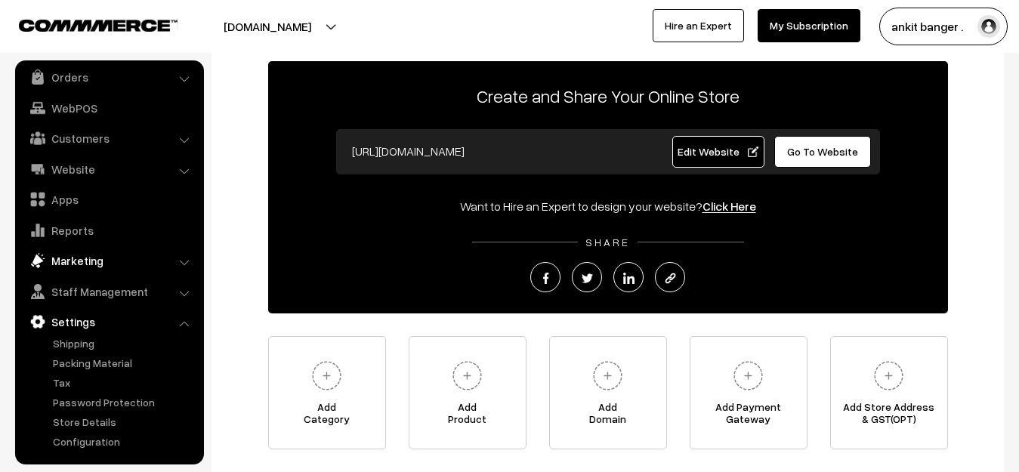
click at [70, 261] on link "Marketing" at bounding box center [109, 260] width 180 height 27
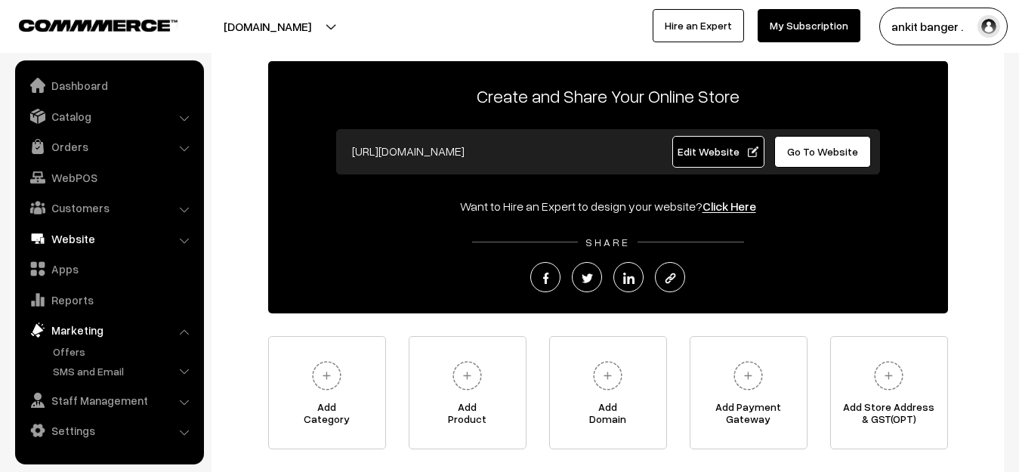
click at [70, 237] on link "Website" at bounding box center [109, 238] width 180 height 27
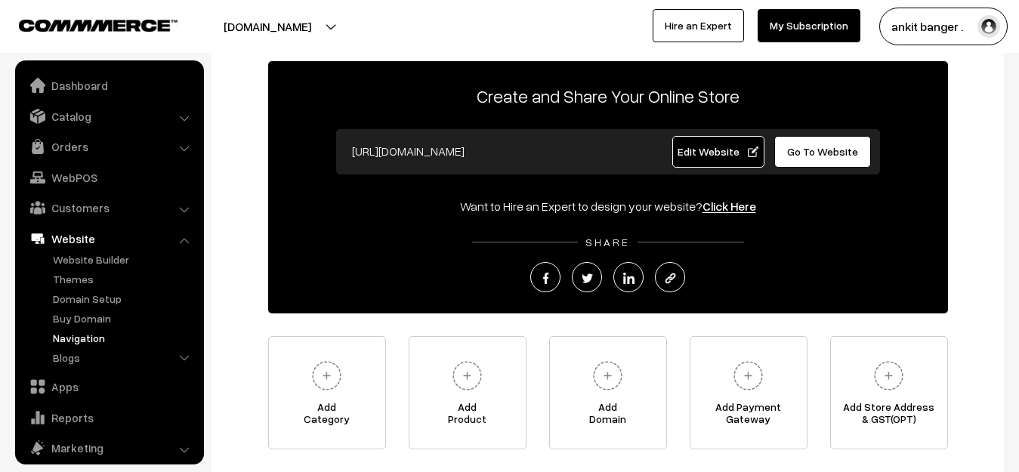
click at [89, 340] on link "Navigation" at bounding box center [124, 338] width 150 height 16
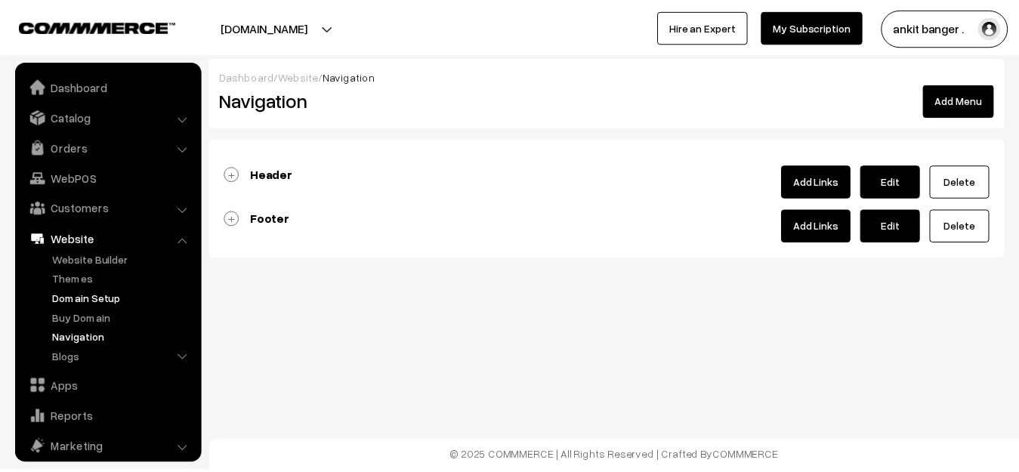
scroll to position [73, 0]
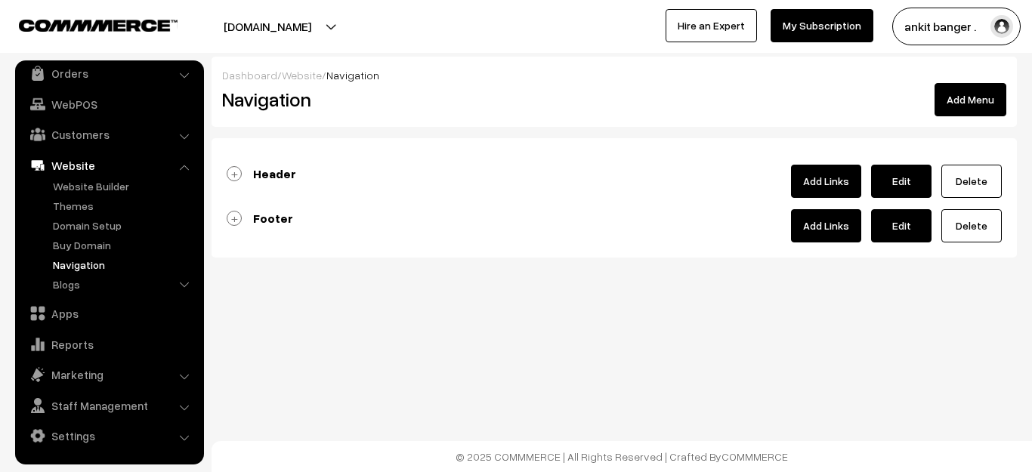
click at [235, 174] on link "Header" at bounding box center [261, 173] width 69 height 15
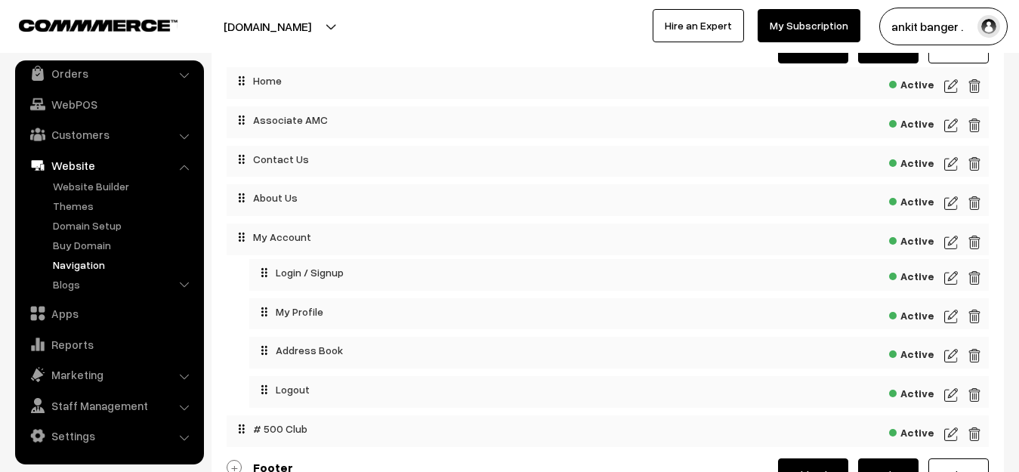
scroll to position [267, 0]
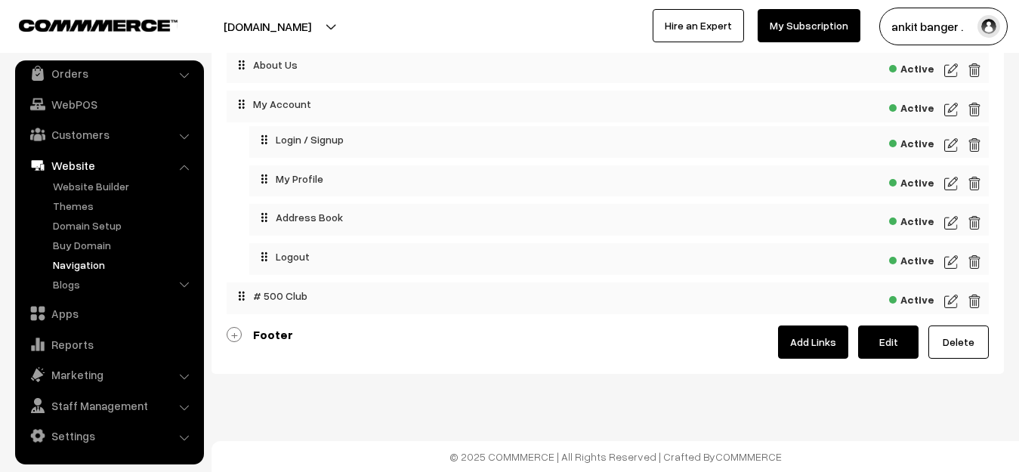
click at [285, 335] on b "Footer" at bounding box center [273, 334] width 40 height 15
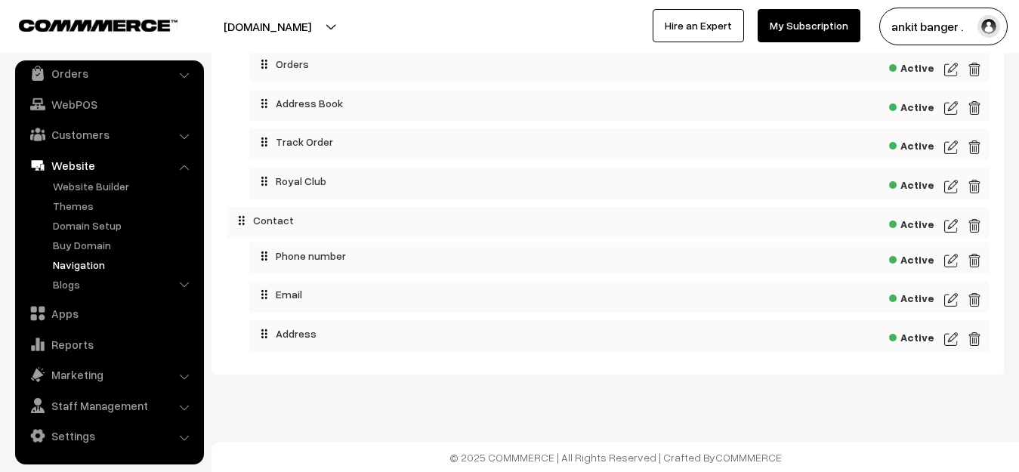
scroll to position [1002, 0]
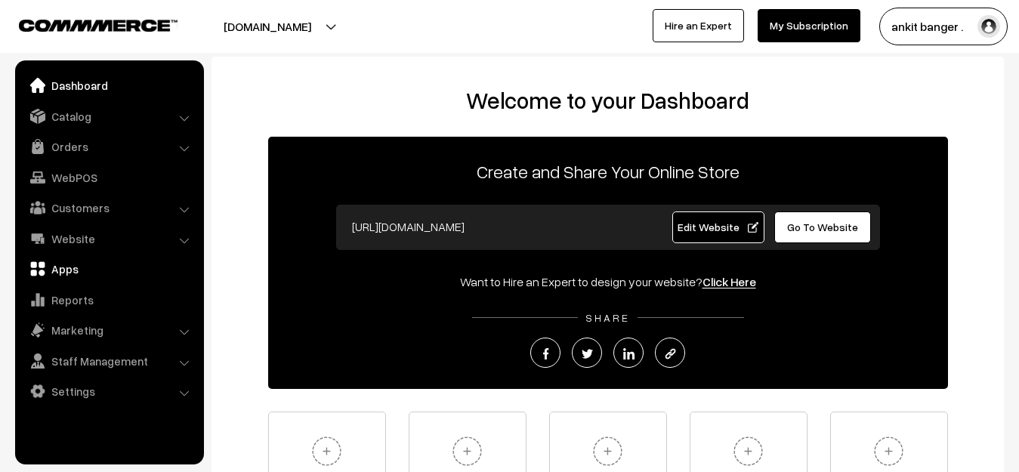
click at [75, 270] on link "Apps" at bounding box center [109, 268] width 180 height 27
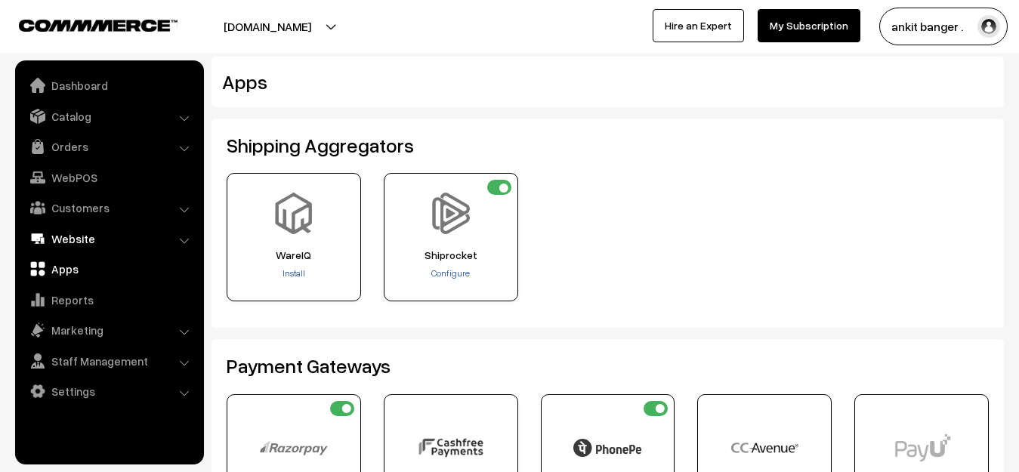
click at [82, 235] on link "Website" at bounding box center [109, 238] width 180 height 27
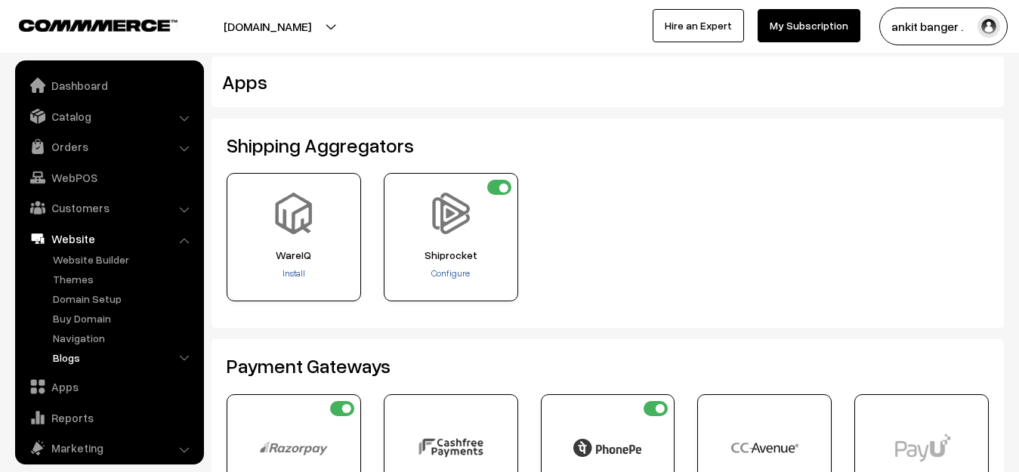
click at [85, 353] on link "Blogs" at bounding box center [124, 358] width 150 height 16
click at [76, 357] on link "Blogs" at bounding box center [124, 358] width 150 height 16
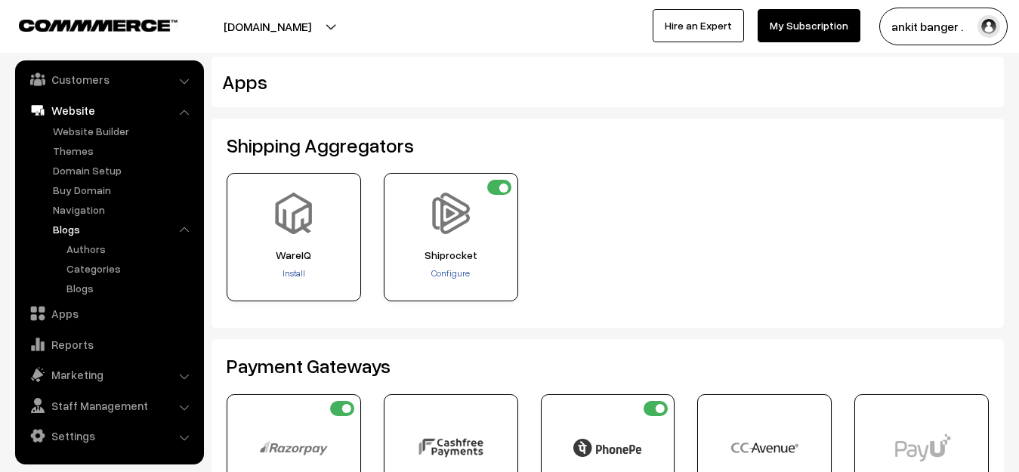
scroll to position [76, 0]
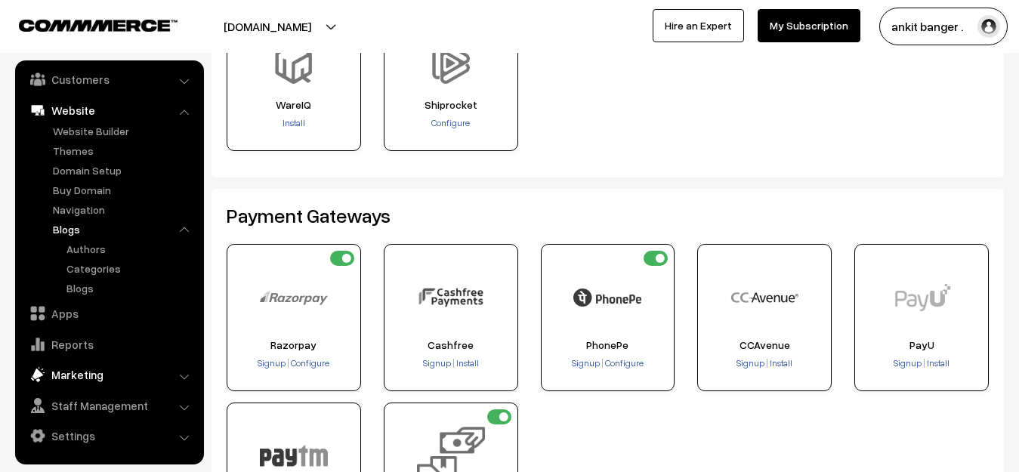
click at [86, 370] on link "Marketing" at bounding box center [109, 374] width 180 height 27
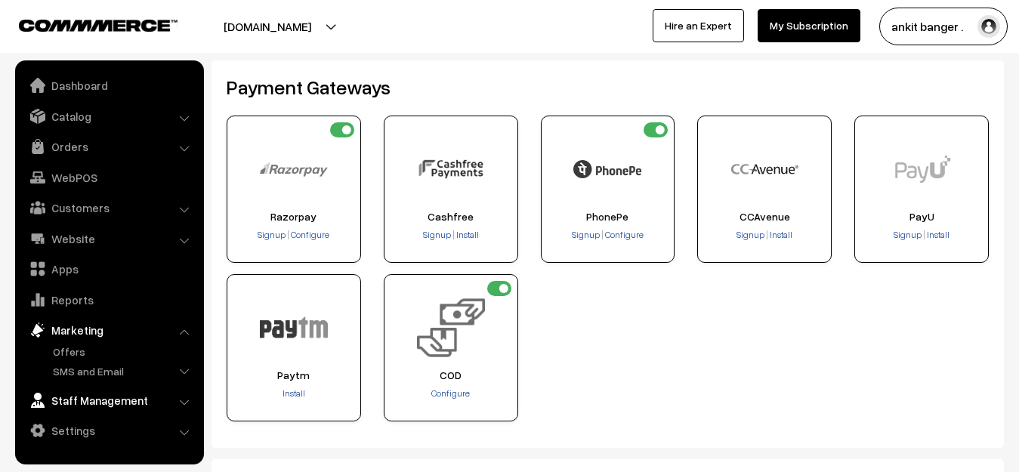
scroll to position [302, 0]
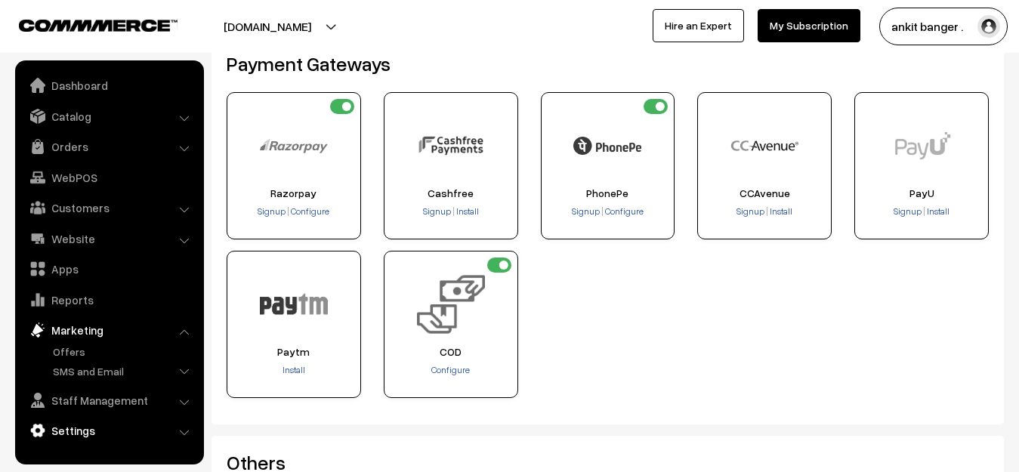
click at [82, 434] on link "Settings" at bounding box center [109, 430] width 180 height 27
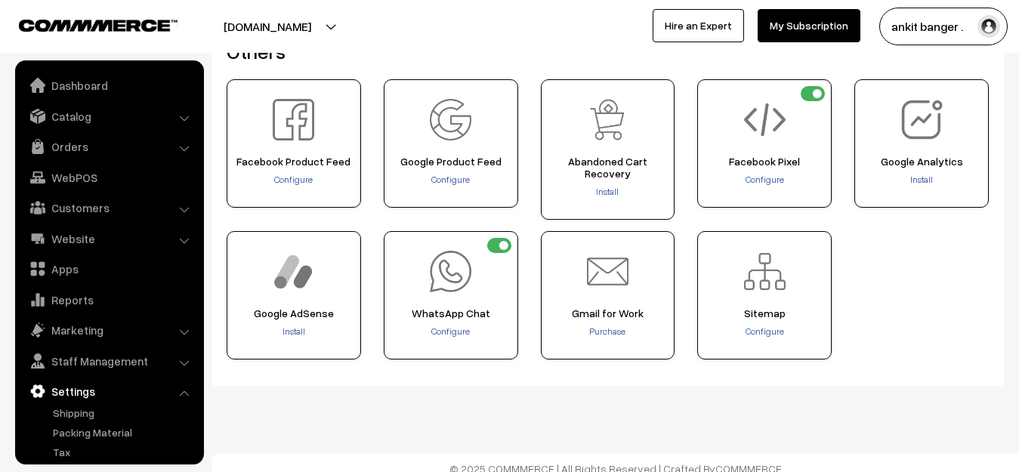
scroll to position [69, 0]
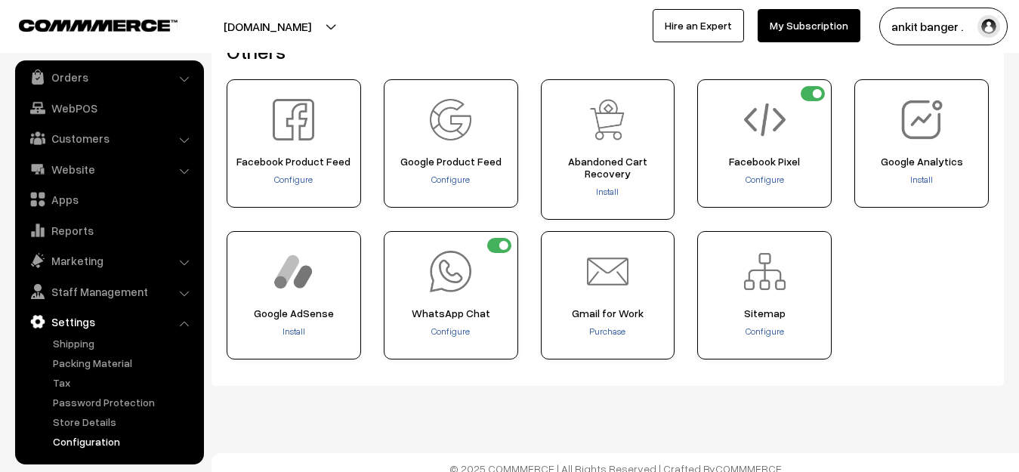
click at [90, 436] on link "Configuration" at bounding box center [124, 442] width 150 height 16
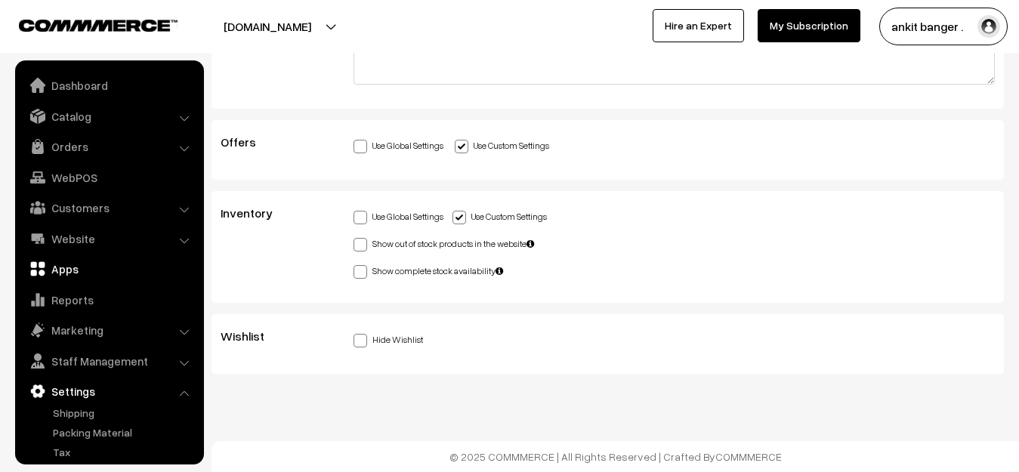
click at [76, 276] on link "Apps" at bounding box center [109, 268] width 180 height 27
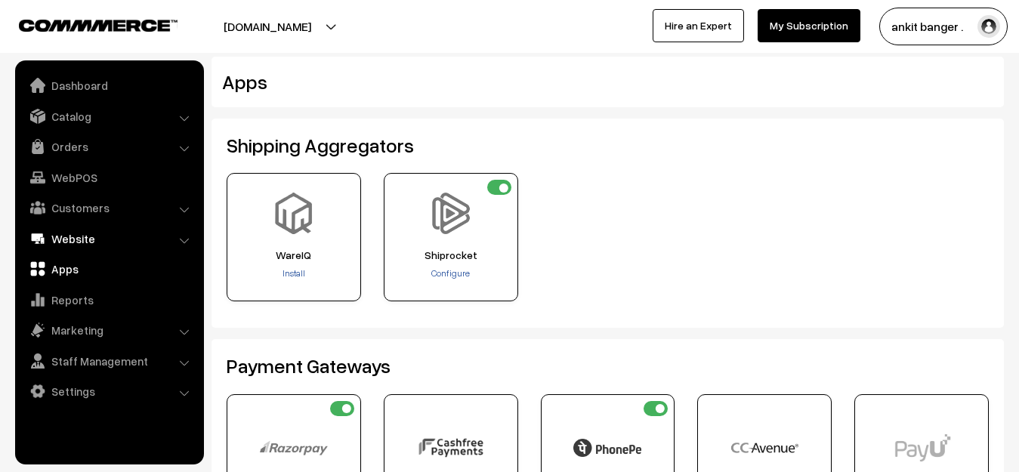
click at [72, 241] on link "Website" at bounding box center [109, 238] width 180 height 27
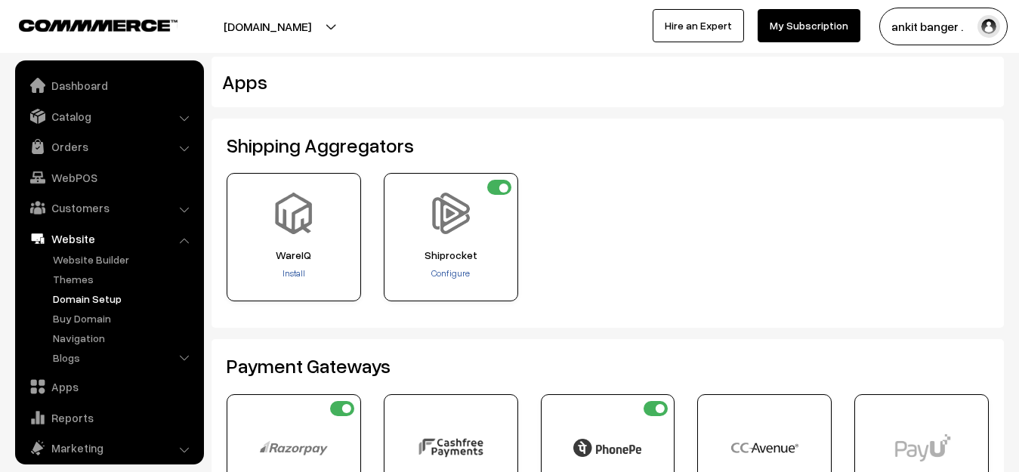
click at [88, 301] on link "Domain Setup" at bounding box center [124, 299] width 150 height 16
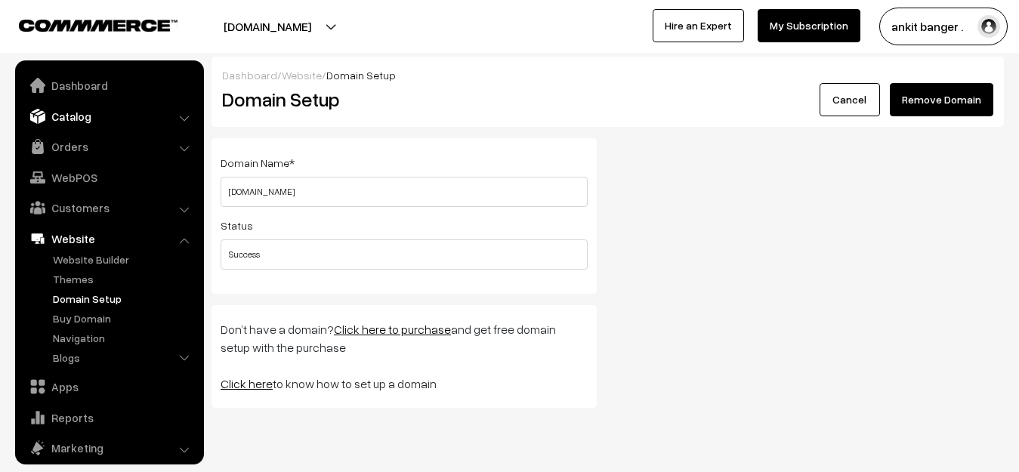
click at [94, 110] on link "Catalog" at bounding box center [109, 116] width 180 height 27
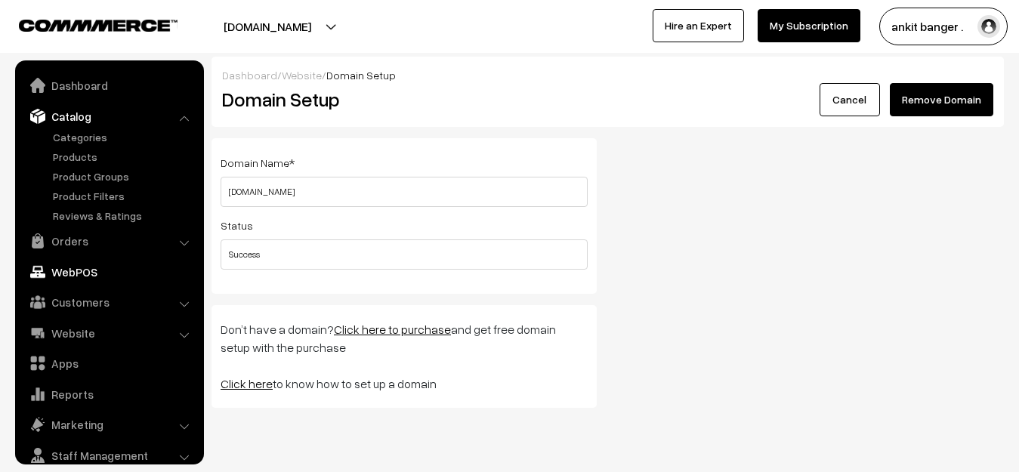
click at [82, 279] on link "WebPOS" at bounding box center [109, 271] width 180 height 27
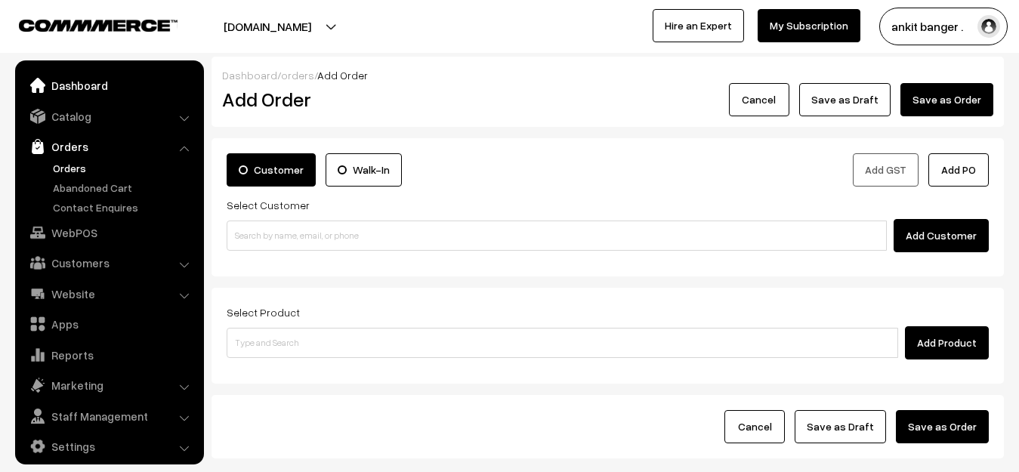
click at [113, 81] on link "Dashboard" at bounding box center [109, 85] width 180 height 27
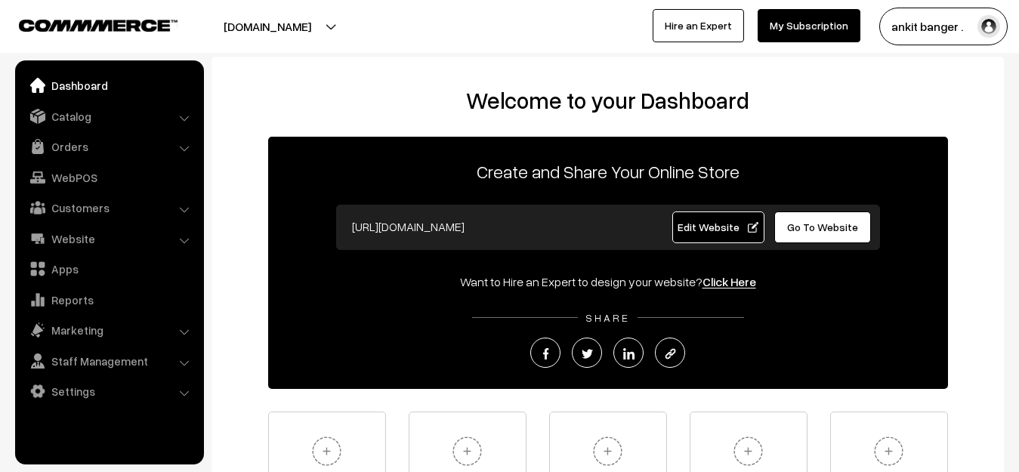
click at [616, 318] on span "SHARE" at bounding box center [608, 317] width 60 height 13
click at [554, 342] on link at bounding box center [545, 353] width 30 height 30
click at [94, 90] on link "Dashboard" at bounding box center [109, 85] width 180 height 27
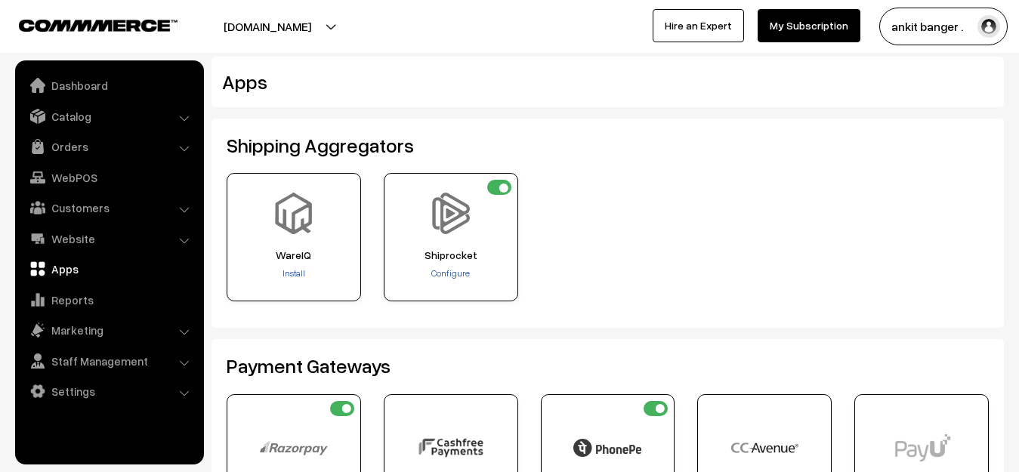
click at [288, 30] on button "[DOMAIN_NAME]" at bounding box center [267, 27] width 193 height 38
click at [288, 29] on button "[DOMAIN_NAME]" at bounding box center [267, 27] width 193 height 38
click at [87, 82] on link "Dashboard" at bounding box center [109, 85] width 180 height 27
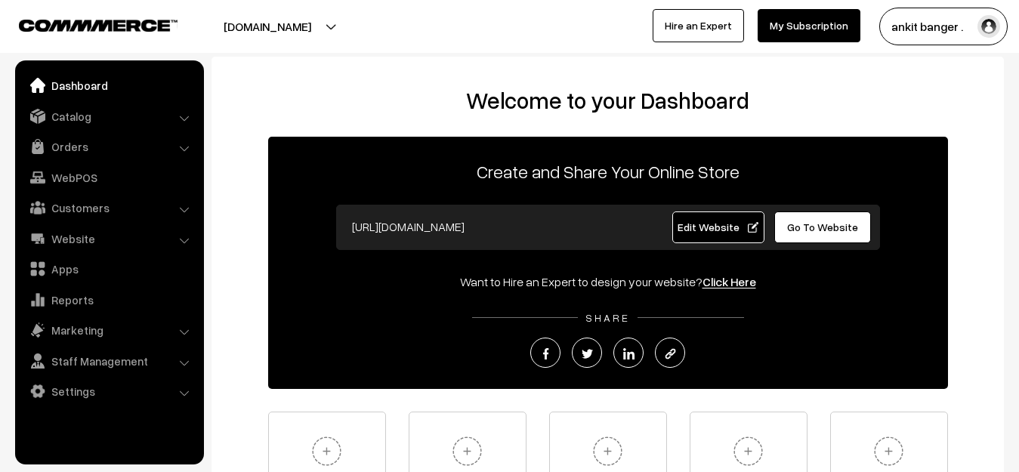
click at [293, 27] on button "[DOMAIN_NAME]" at bounding box center [267, 27] width 193 height 38
click at [90, 234] on link "Website" at bounding box center [109, 238] width 180 height 27
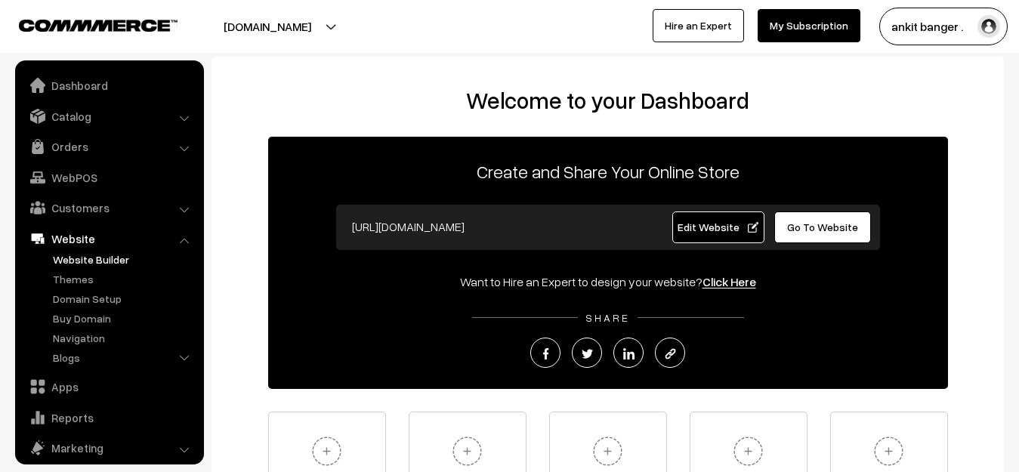
click at [101, 258] on link "Website Builder" at bounding box center [124, 260] width 150 height 16
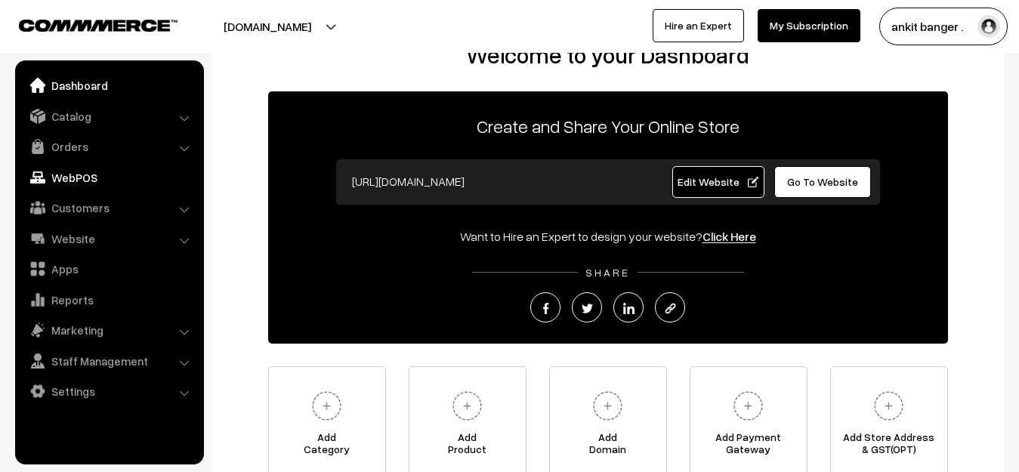
scroll to position [76, 0]
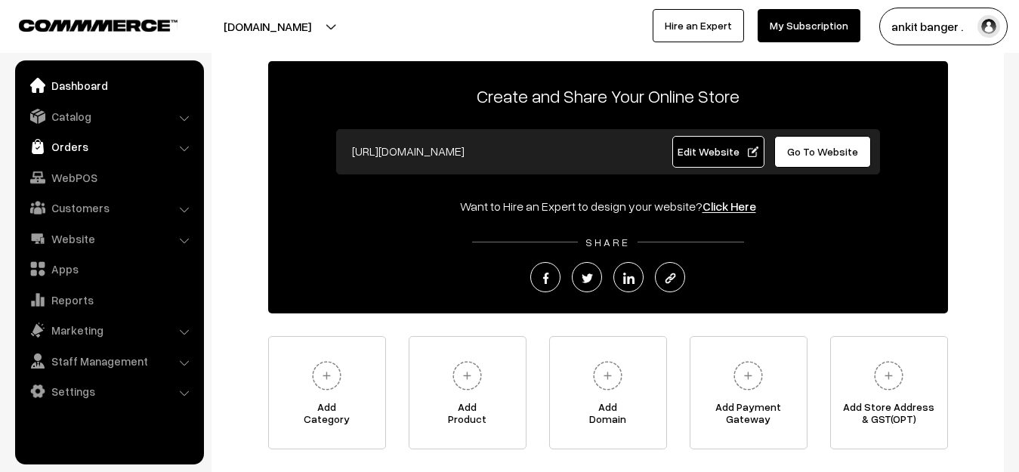
click at [91, 149] on link "Orders" at bounding box center [109, 146] width 180 height 27
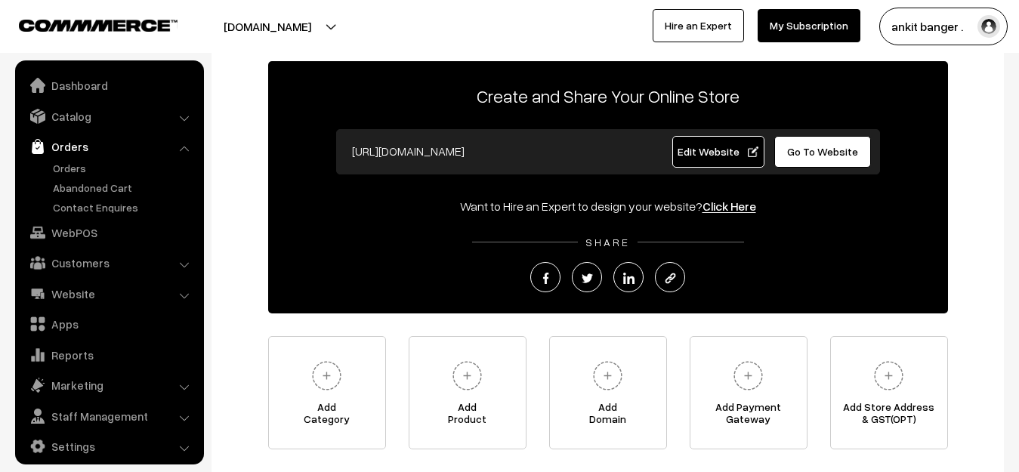
click at [63, 146] on link "Orders" at bounding box center [109, 146] width 180 height 27
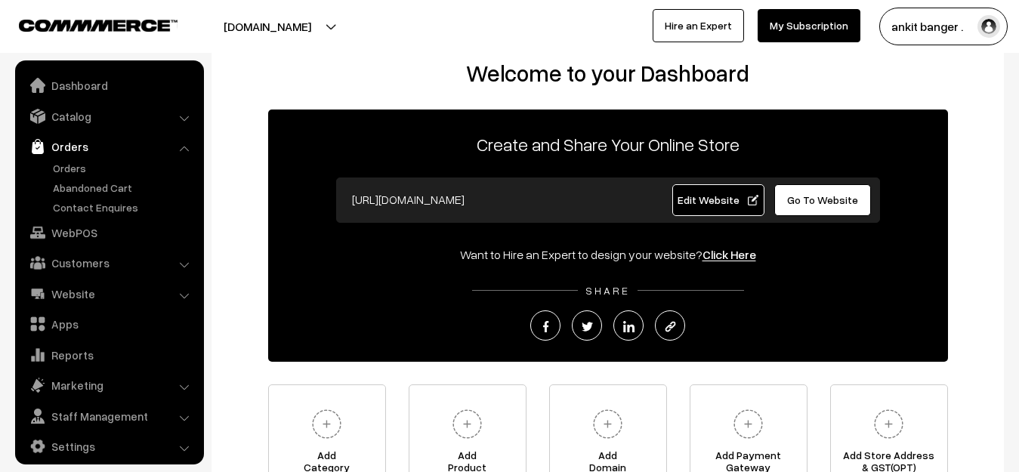
scroll to position [0, 0]
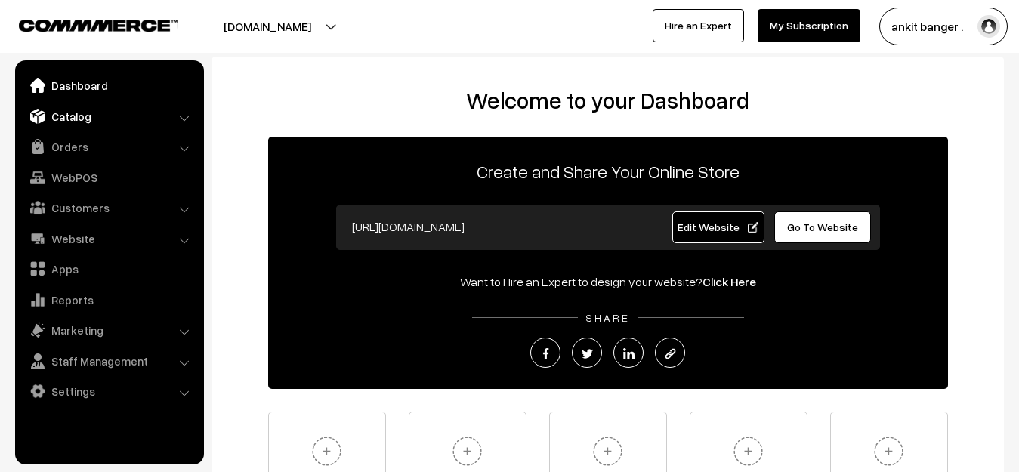
click at [85, 113] on link "Catalog" at bounding box center [109, 116] width 180 height 27
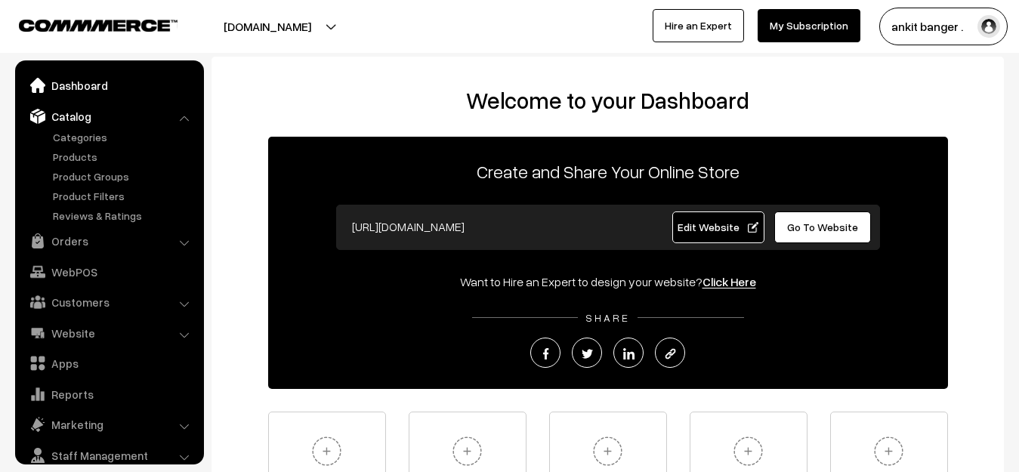
click at [95, 85] on link "Dashboard" at bounding box center [109, 85] width 180 height 27
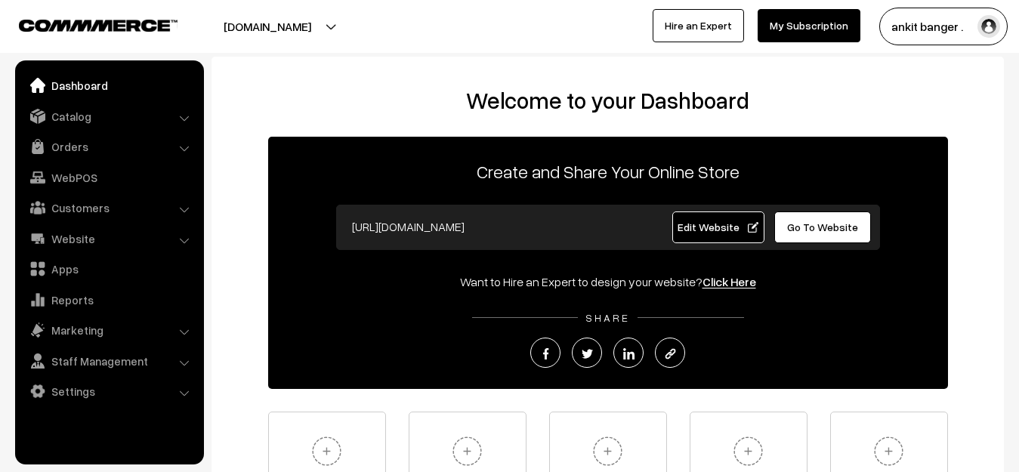
click at [708, 226] on span "Edit Website" at bounding box center [718, 227] width 81 height 13
